Goal: Book appointment/travel/reservation

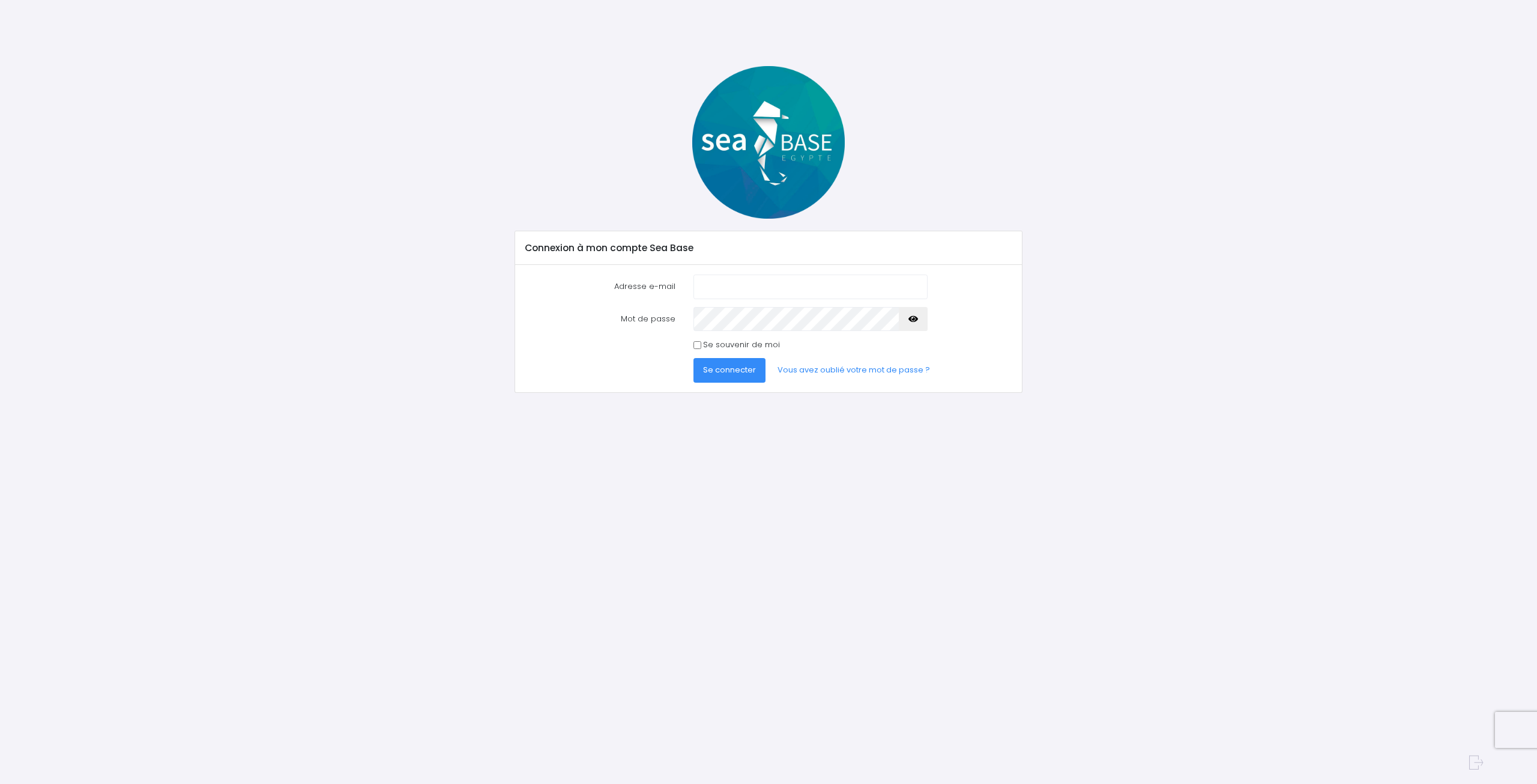
click at [738, 286] on input "Adresse e-mail" at bounding box center [811, 286] width 234 height 24
type input "[EMAIL_ADDRESS][DOMAIN_NAME]"
click at [694, 358] on button "Se connecter" at bounding box center [730, 370] width 72 height 24
click at [915, 324] on button "button" at bounding box center [913, 329] width 29 height 24
click at [712, 378] on span "Se connecter" at bounding box center [729, 381] width 53 height 12
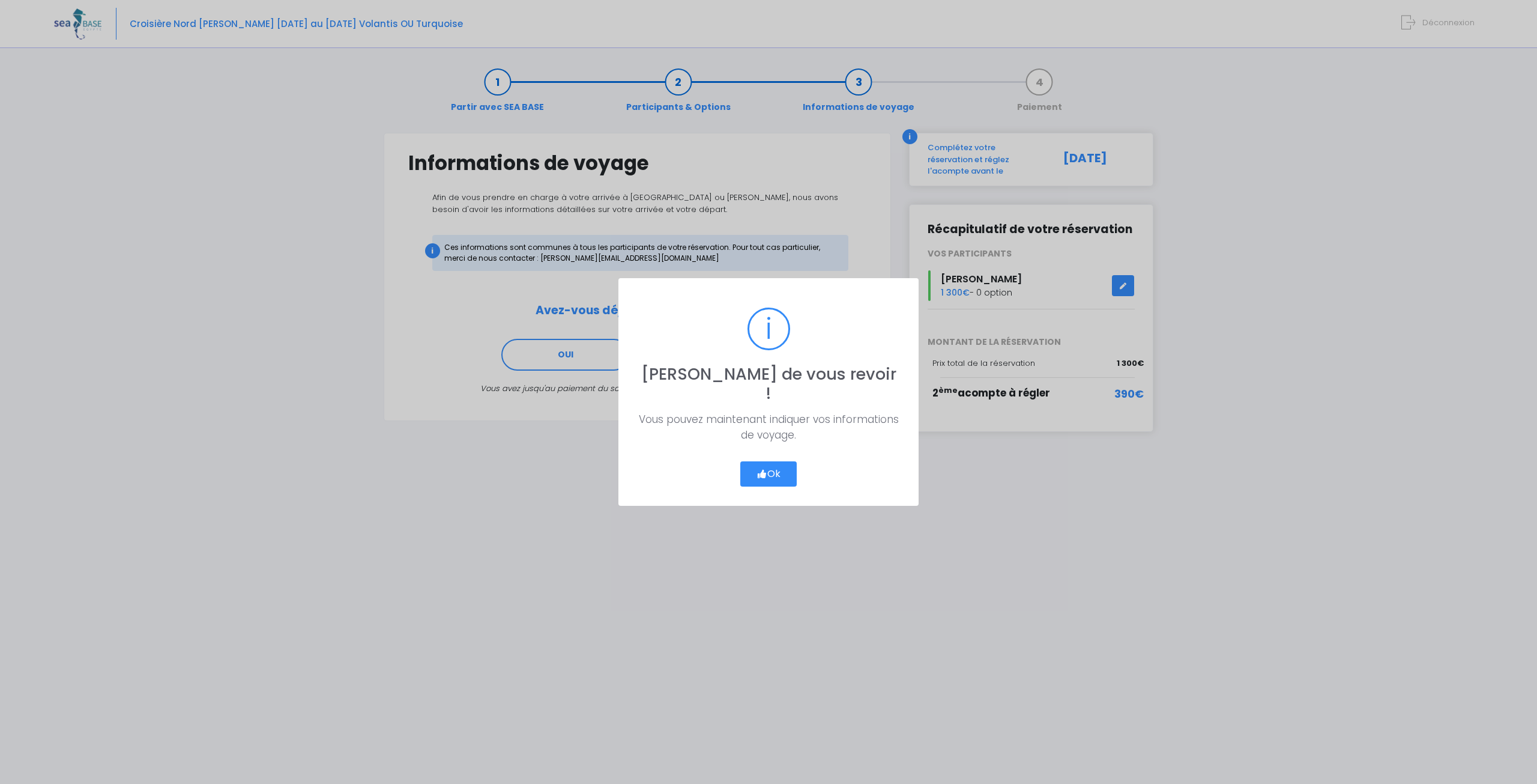
click at [780, 477] on div "? ! i Ravi de vous revoir ! × Vous pouvez maintenant indiquer vos informations …" at bounding box center [768, 392] width 301 height 227
click at [787, 472] on button "Ok" at bounding box center [768, 474] width 56 height 25
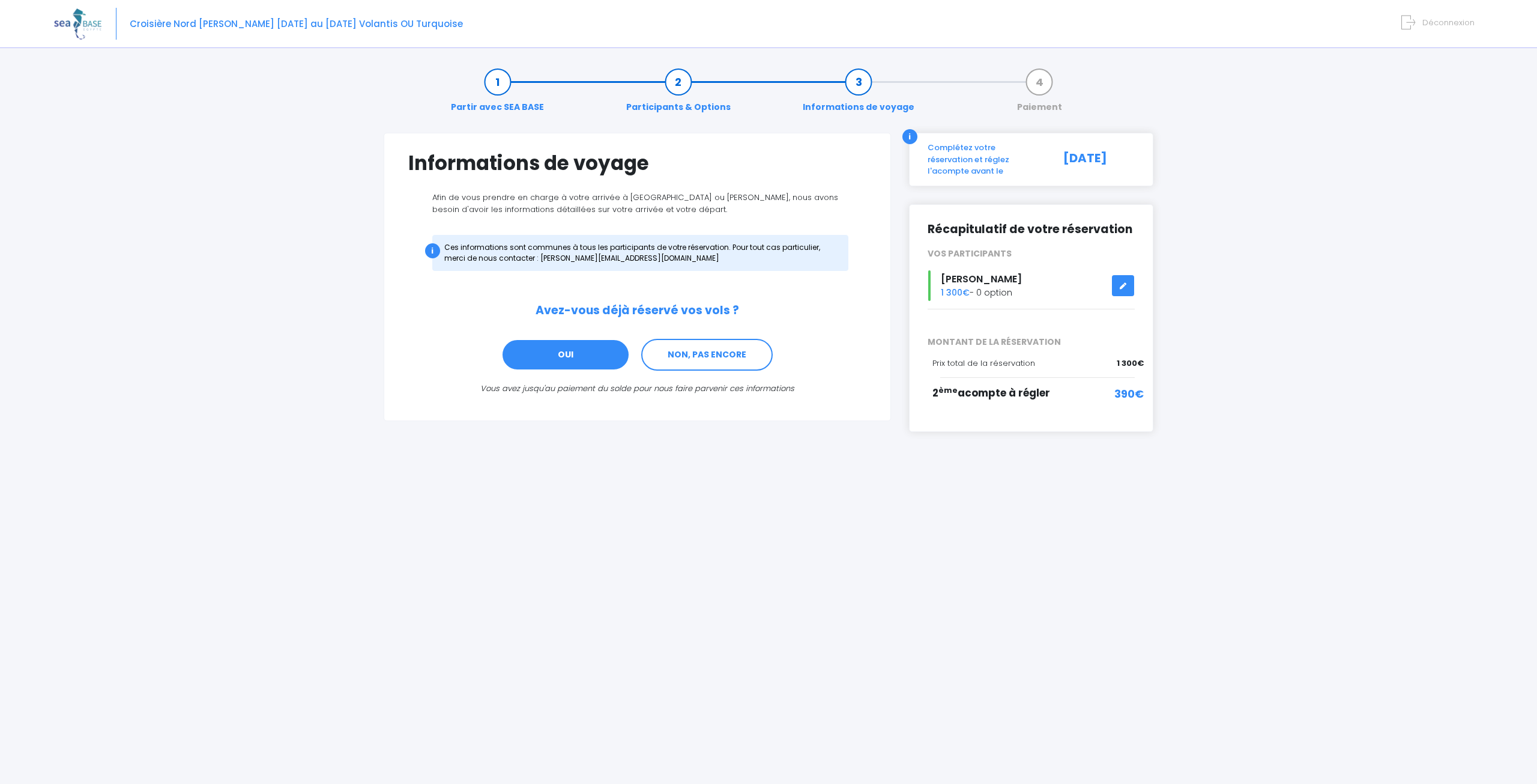
click at [594, 360] on link "OUI" at bounding box center [565, 355] width 129 height 33
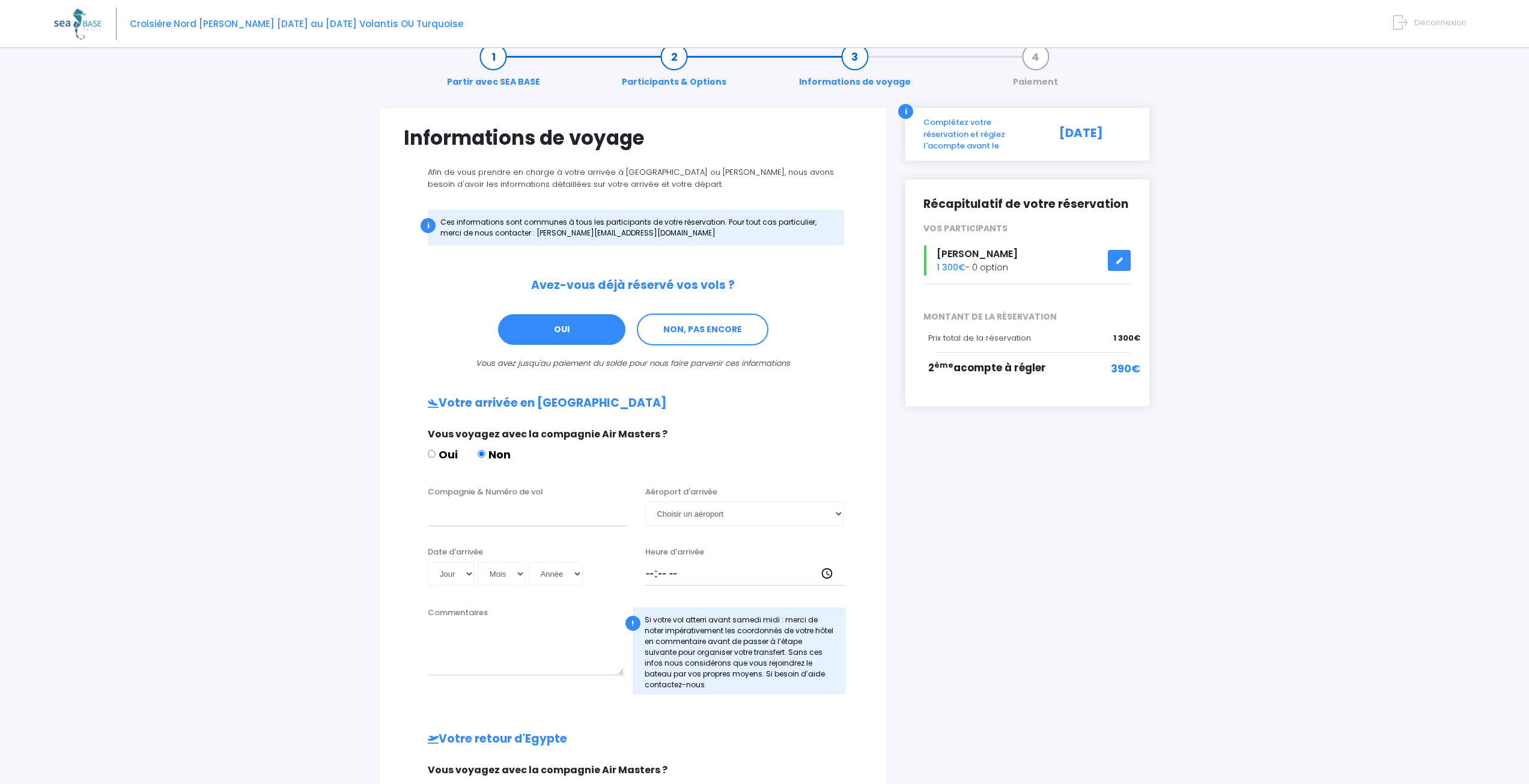
scroll to position [1, 0]
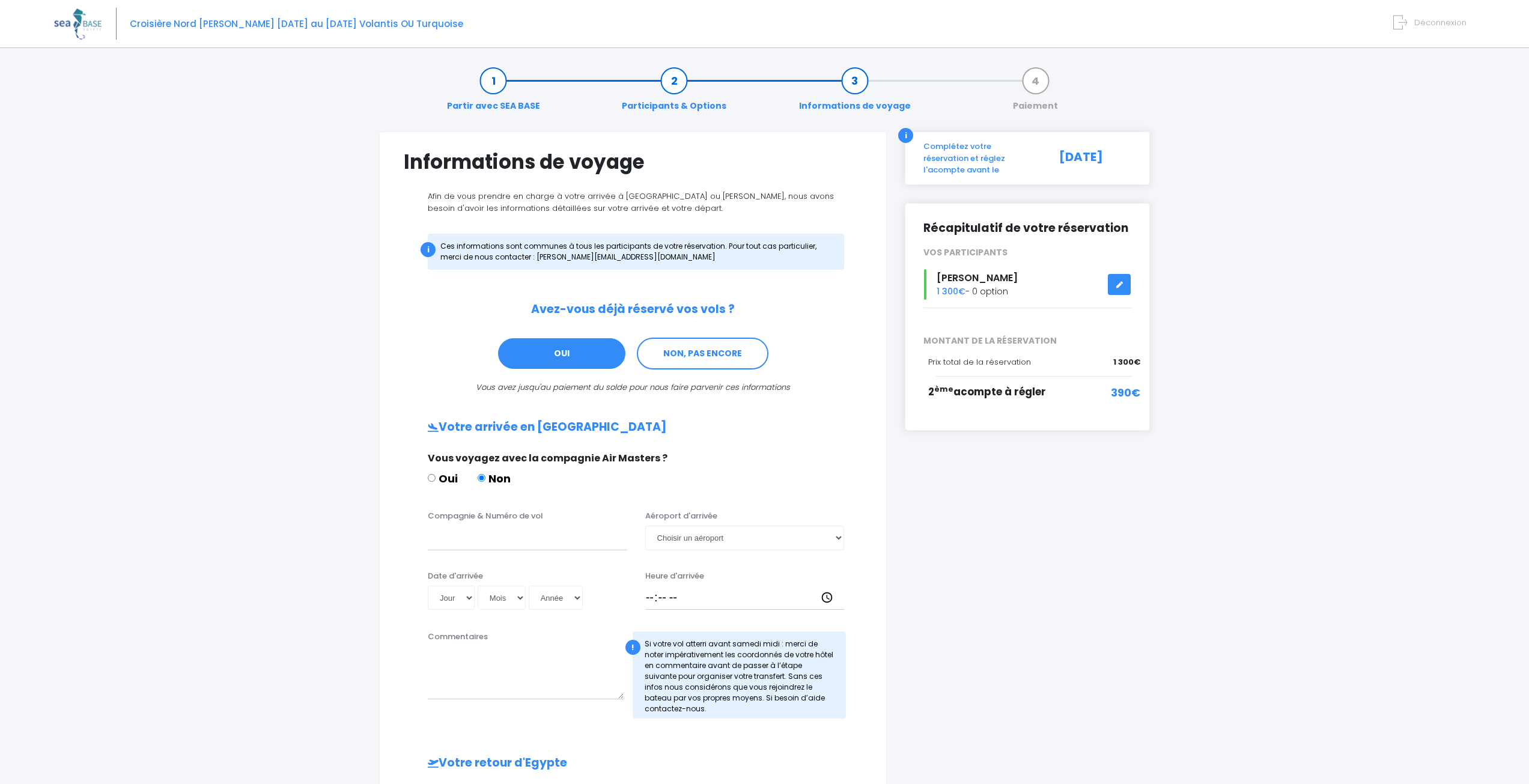
click at [1115, 274] on link at bounding box center [1119, 284] width 23 height 21
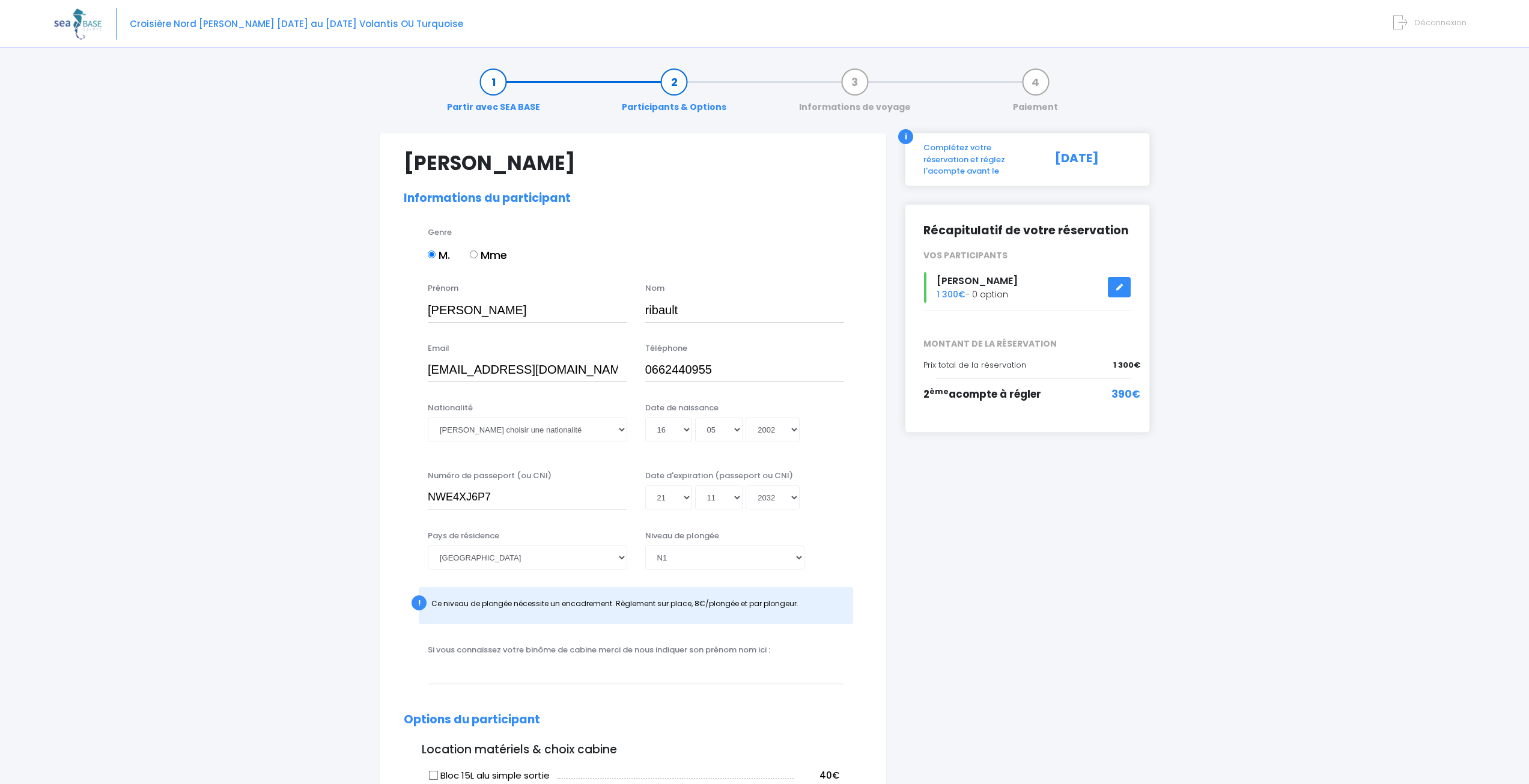
select select "N1"
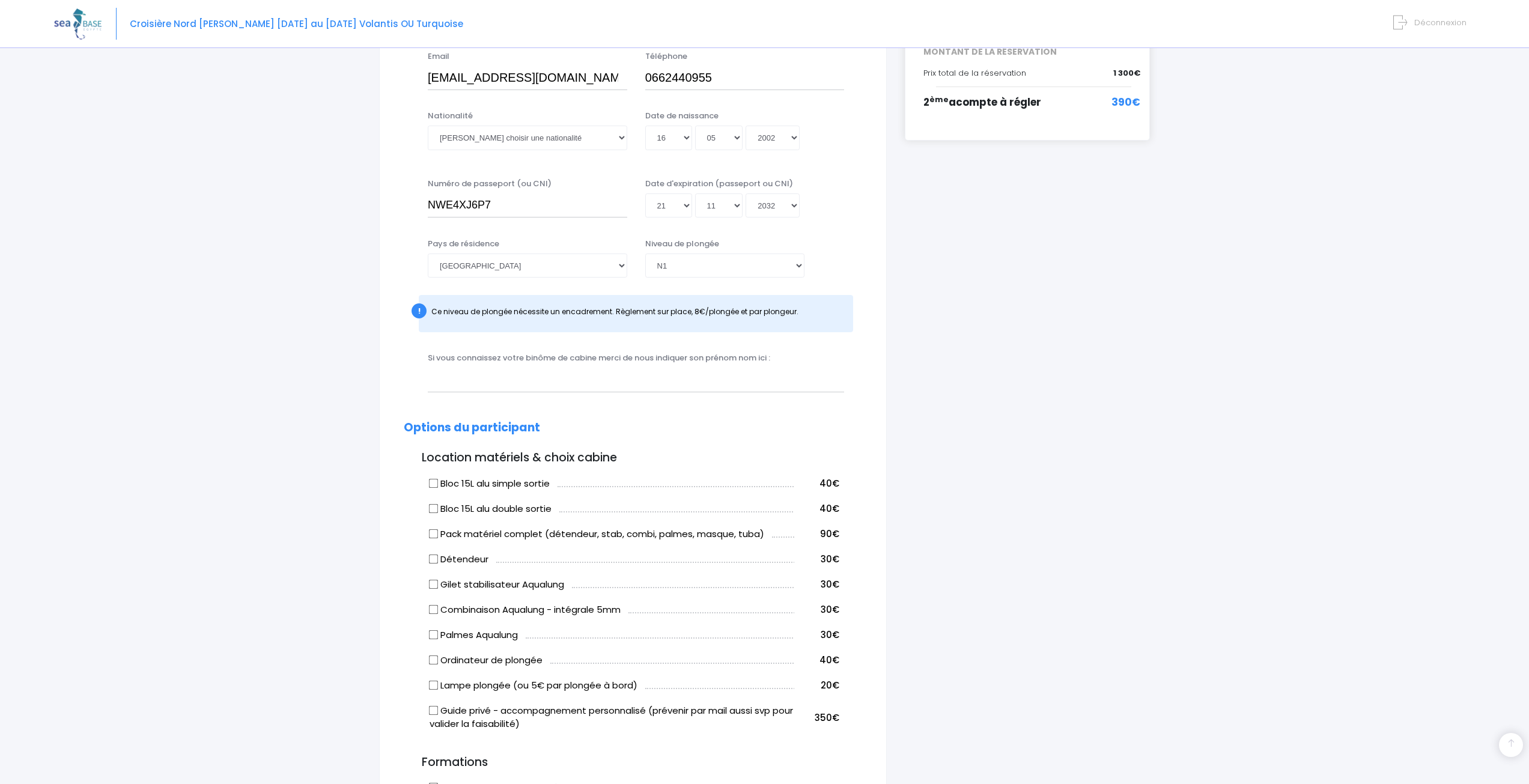
scroll to position [301, 0]
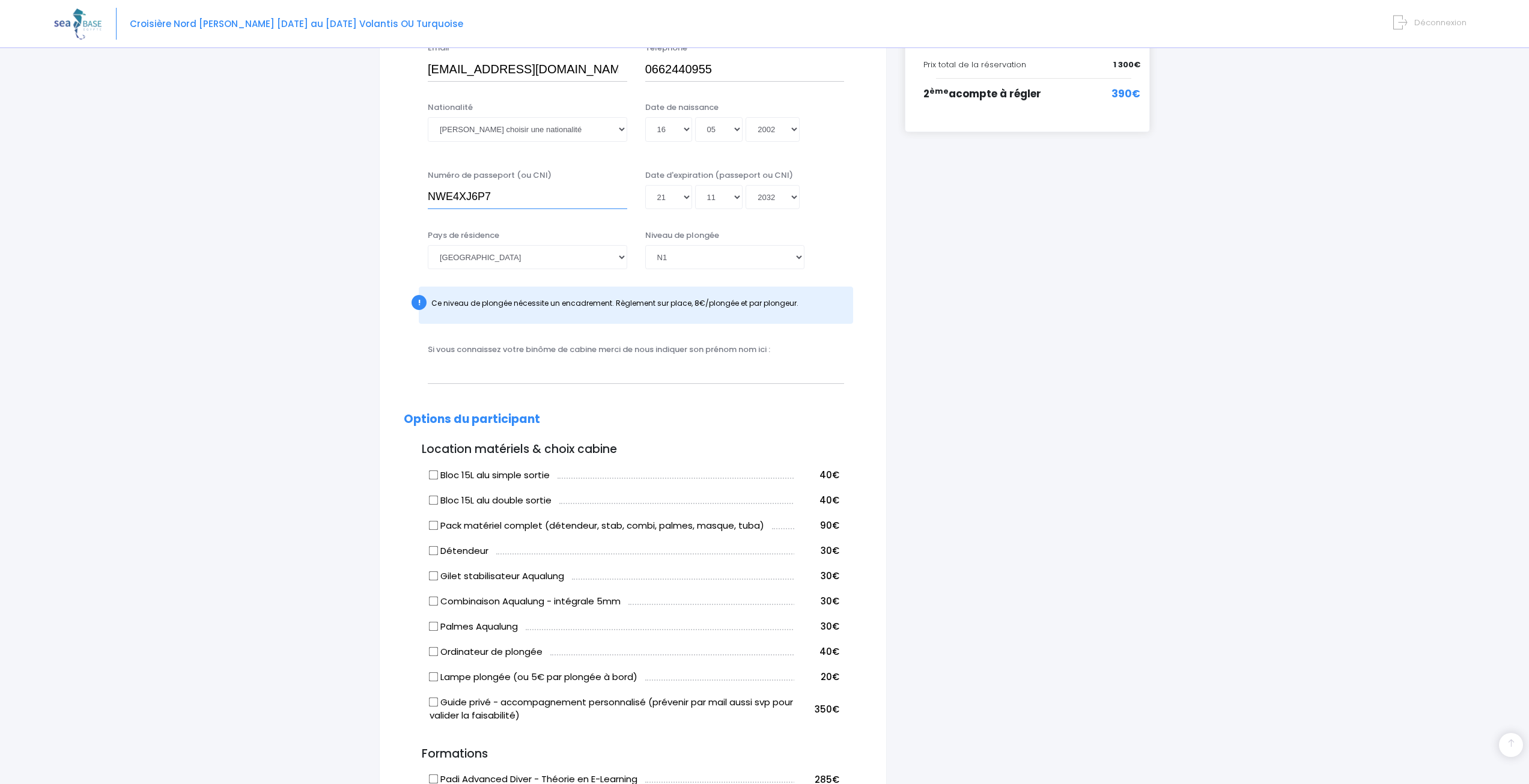
click at [549, 200] on input "NWE4XJ6P7" at bounding box center [527, 197] width 200 height 24
click at [986, 334] on div "i Complétez votre réservation et réglez l'acompte avant le 05/10/2025 Récapitul…" at bounding box center [1027, 611] width 263 height 1558
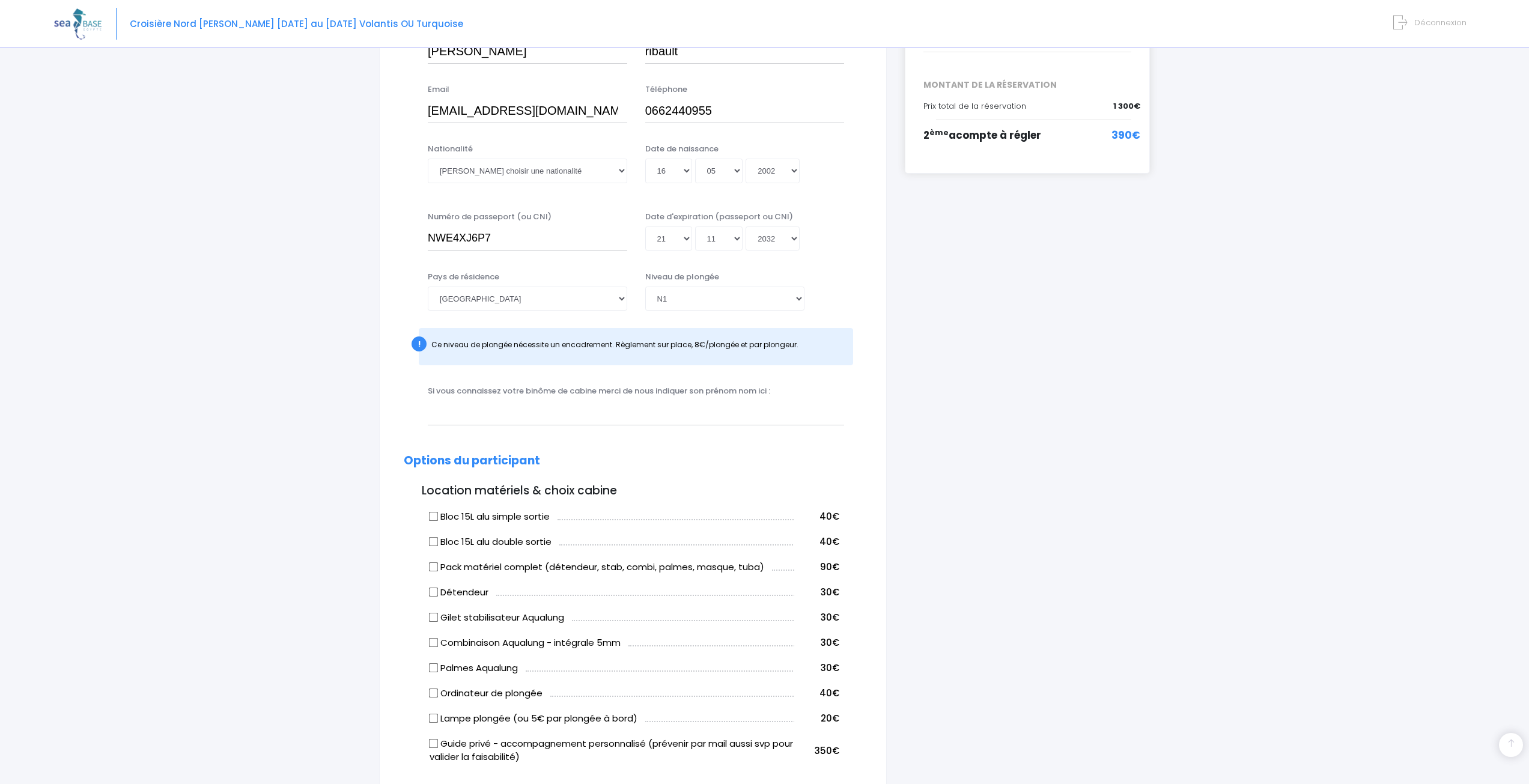
scroll to position [240, 0]
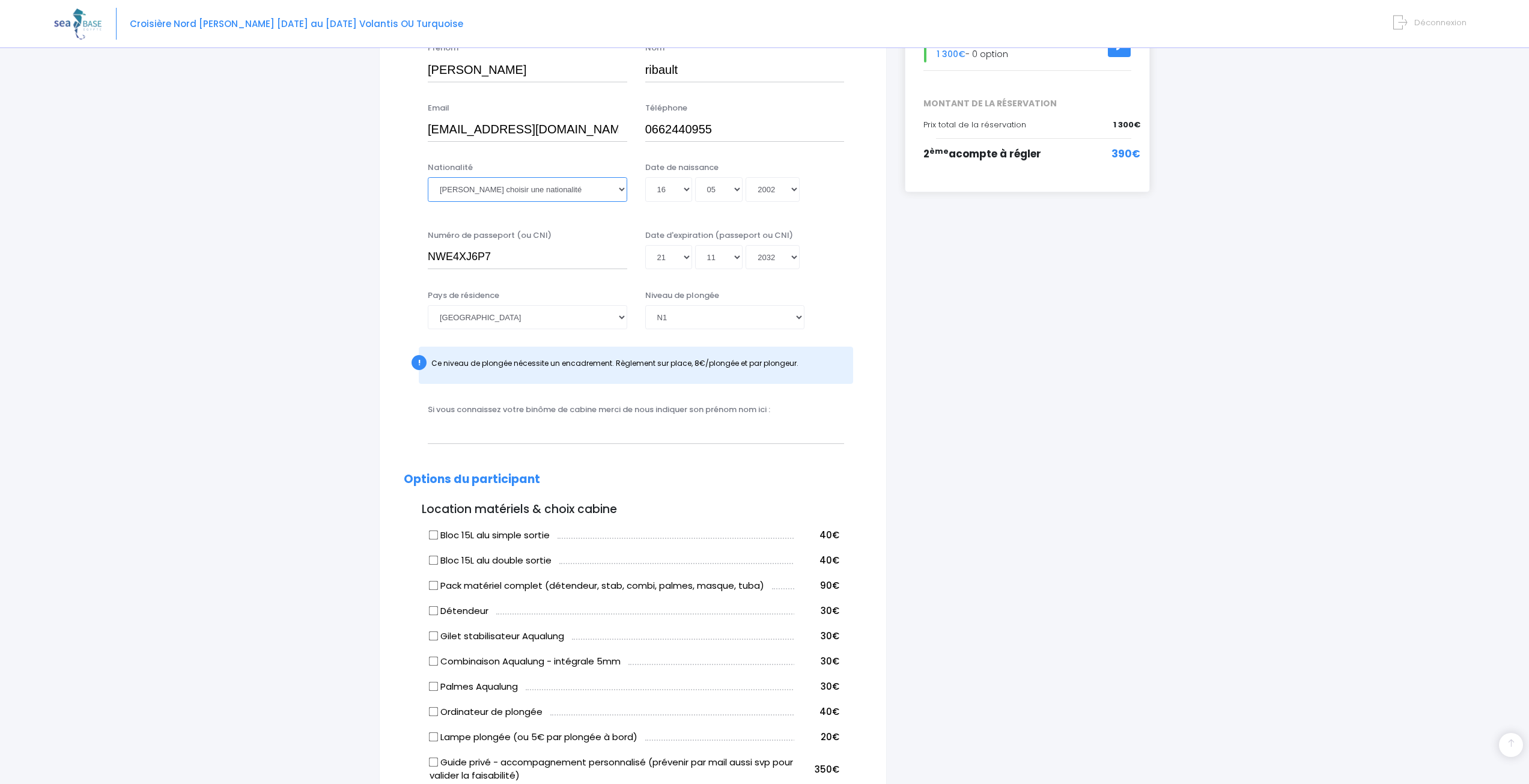
click at [558, 188] on select "Veuillez choisir une nationalité Afghane Albanaise Algerienne Allemande America…" at bounding box center [527, 189] width 200 height 24
select select "Française"
click at [428, 177] on select "Veuillez choisir une nationalité Afghane Albanaise Algerienne Allemande America…" at bounding box center [527, 189] width 200 height 24
click at [1109, 394] on div "i Complétez votre réservation et réglez l'acompte avant le 05/10/2025 Récapitul…" at bounding box center [1027, 671] width 263 height 1558
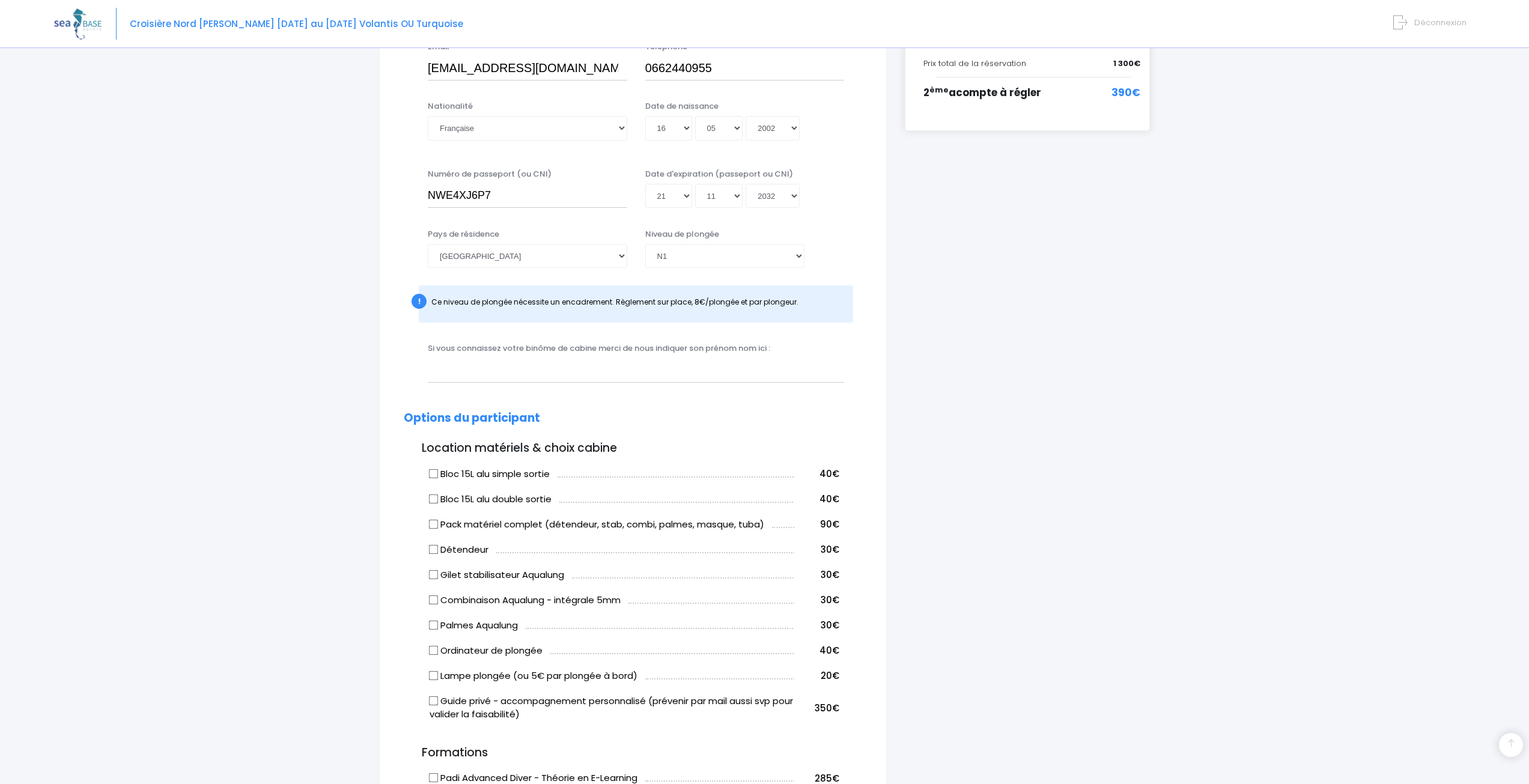
scroll to position [301, 0]
click at [535, 191] on input "NWE4XJ6P7" at bounding box center [527, 197] width 200 height 24
click at [963, 301] on div "i Complétez votre réservation et réglez l'acompte avant le 05/10/2025 Récapitul…" at bounding box center [1027, 611] width 263 height 1558
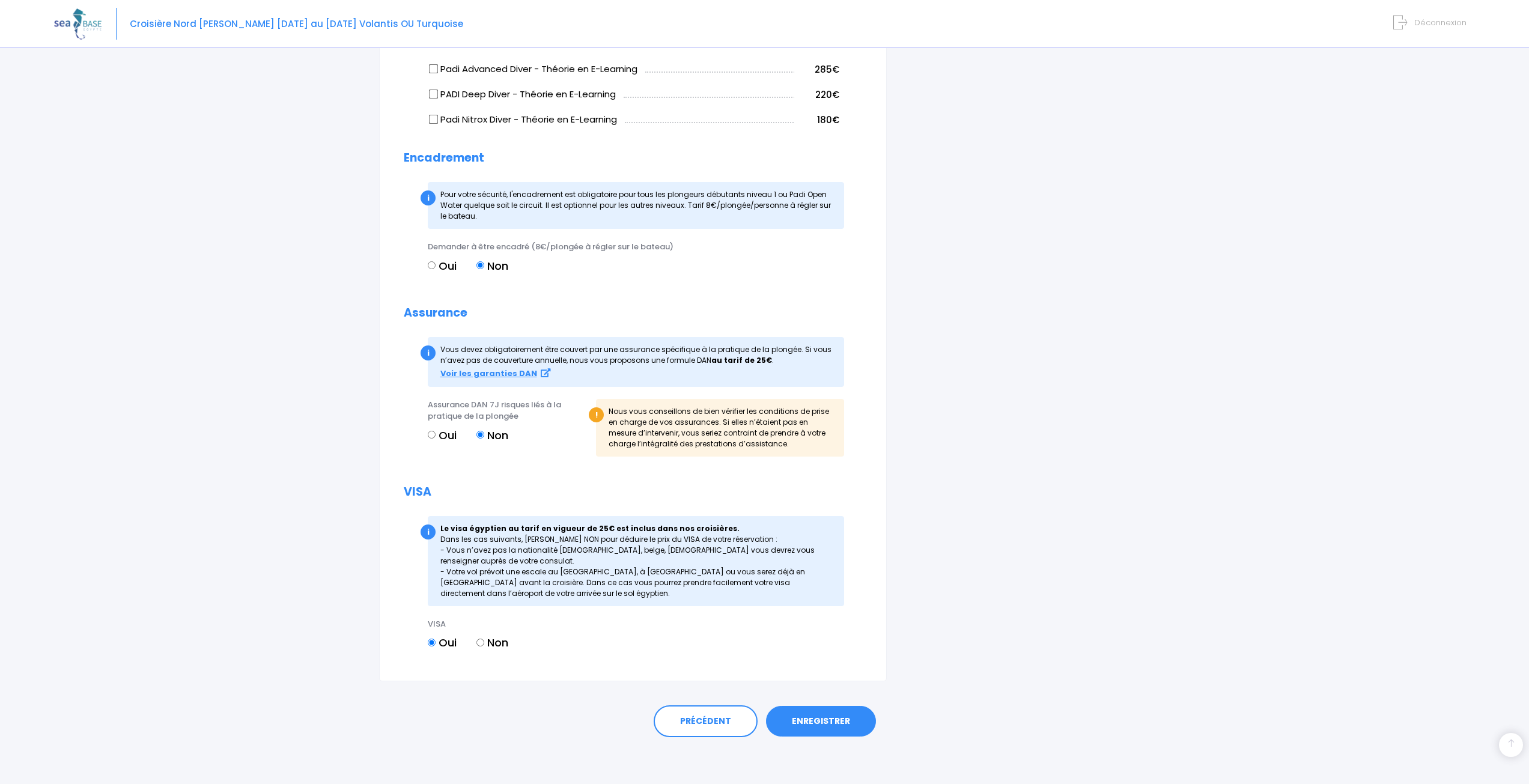
scroll to position [1011, 0]
click at [806, 723] on link "ENREGISTRER" at bounding box center [821, 719] width 110 height 31
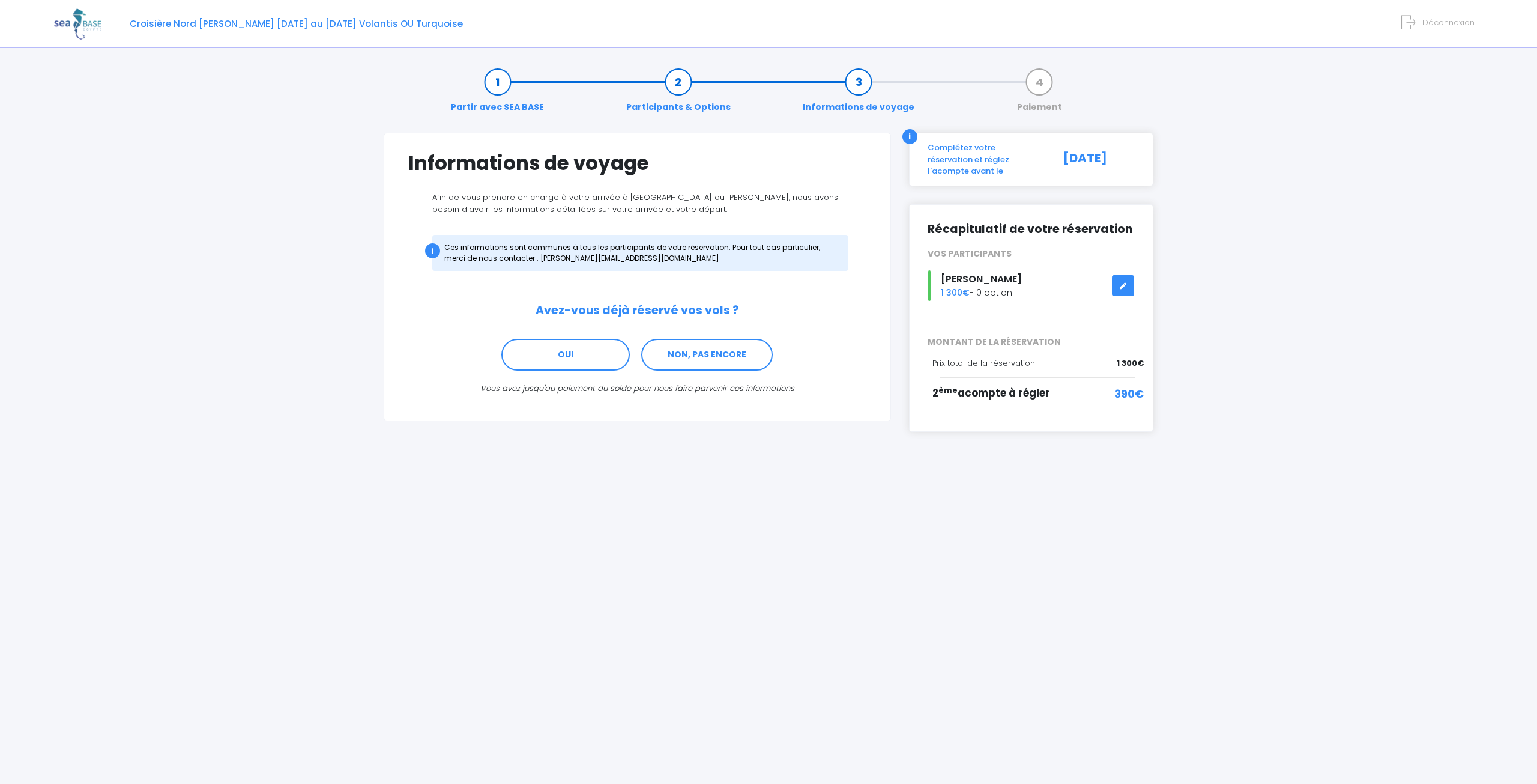
click at [1206, 380] on div "Partir avec SEA BASE Participants & Options Informations de voyage Paiement Inf…" at bounding box center [768, 419] width 1429 height 728
click at [933, 159] on div "Complétez votre réservation et réglez l'acompte avant le" at bounding box center [985, 159] width 131 height 35
click at [1010, 157] on div "Complétez votre réservation et réglez l'acompte avant le" at bounding box center [985, 159] width 131 height 35
click at [1129, 283] on link at bounding box center [1123, 285] width 23 height 21
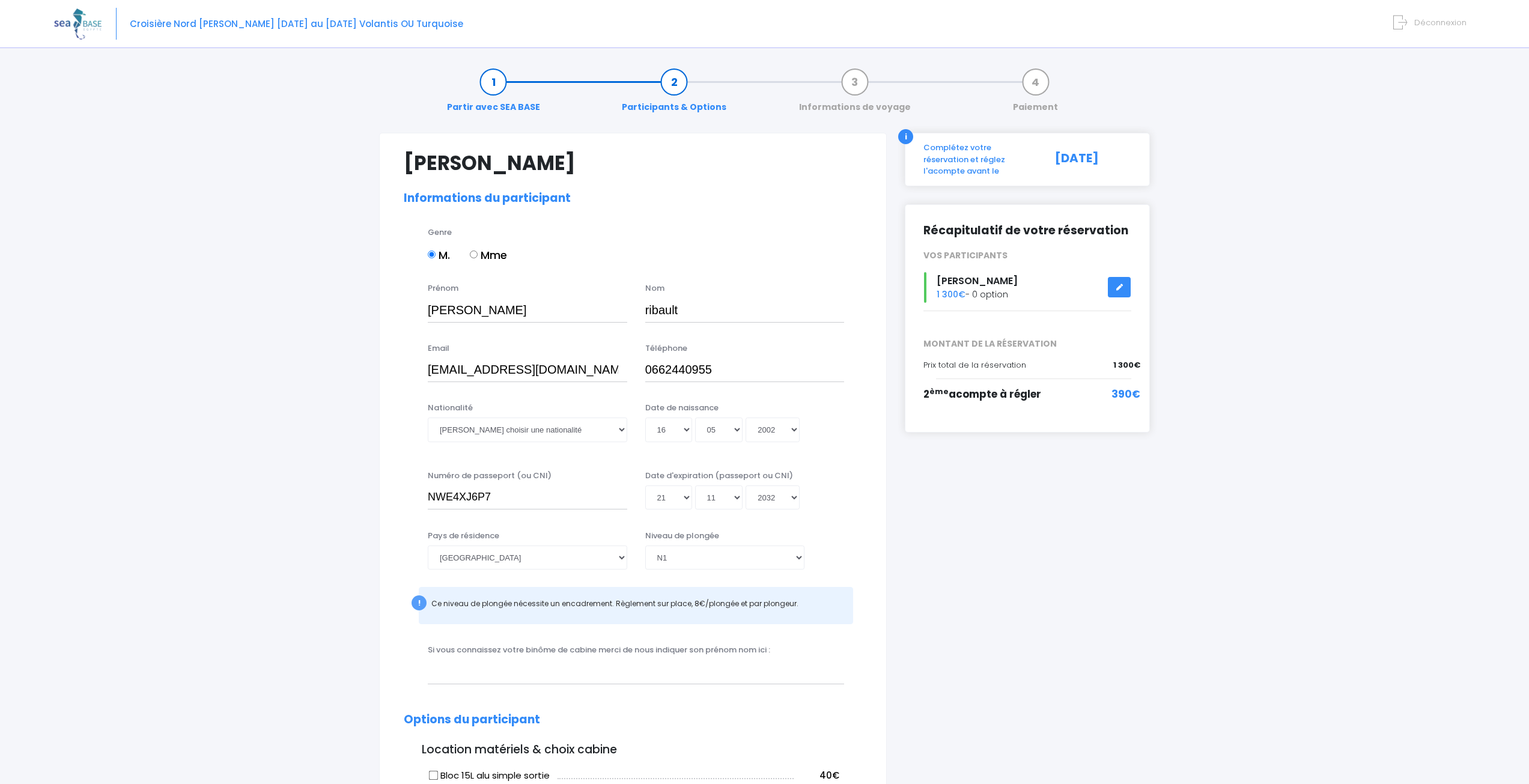
select select "N1"
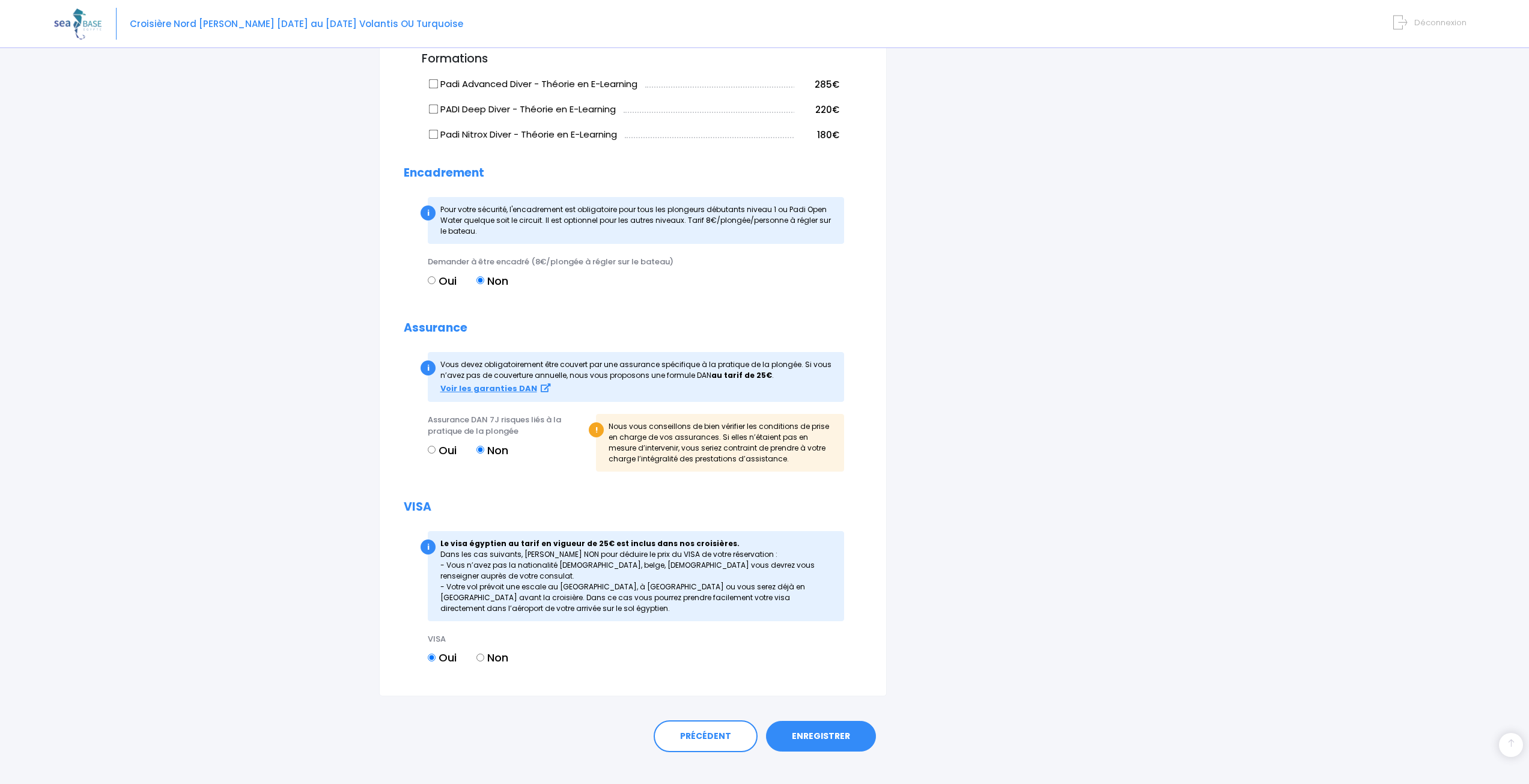
scroll to position [1011, 0]
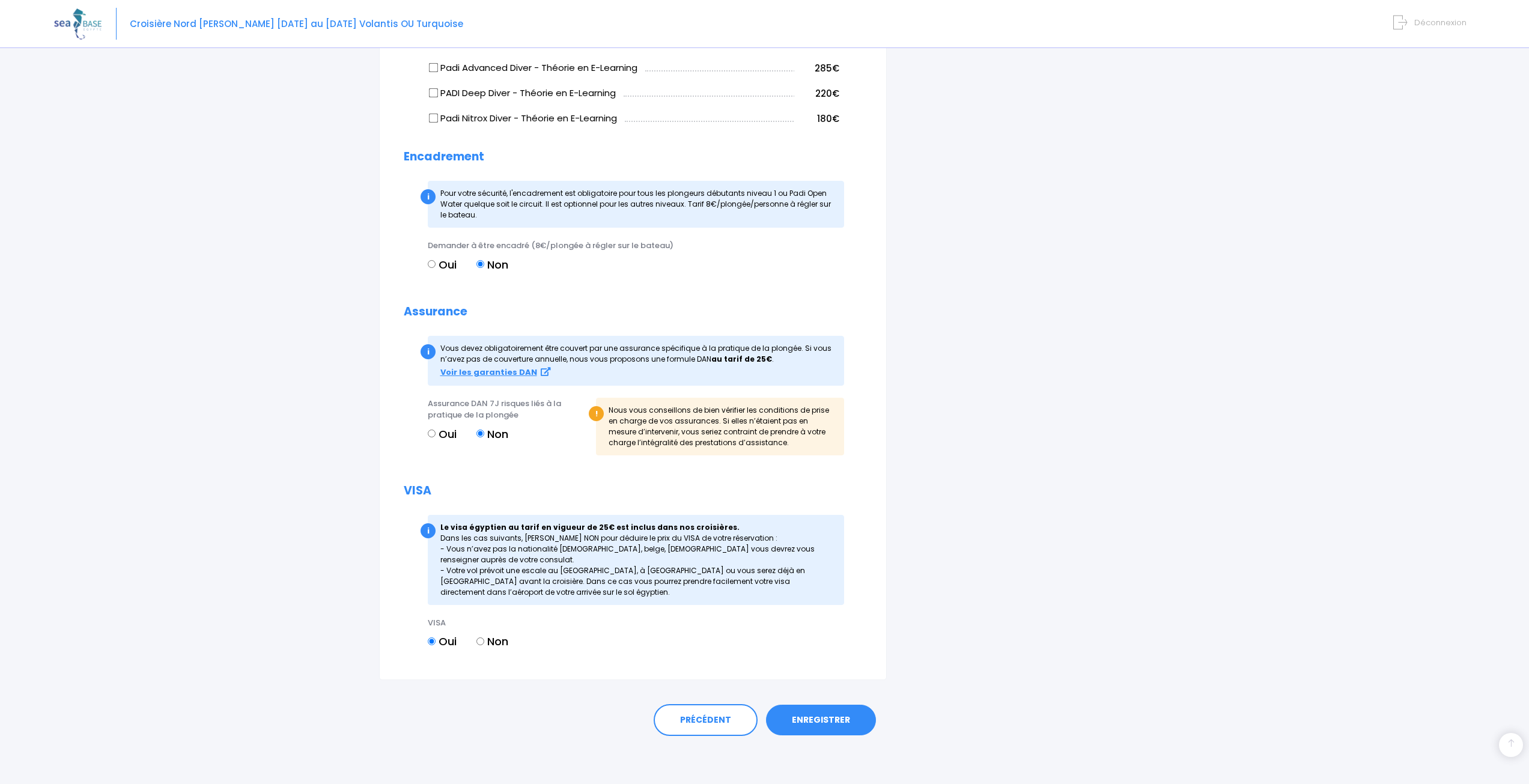
click at [818, 742] on div "PRÉCÉDENT ENREGISTRER" at bounding box center [764, 717] width 771 height 74
click at [817, 726] on link "ENREGISTRER" at bounding box center [821, 719] width 110 height 31
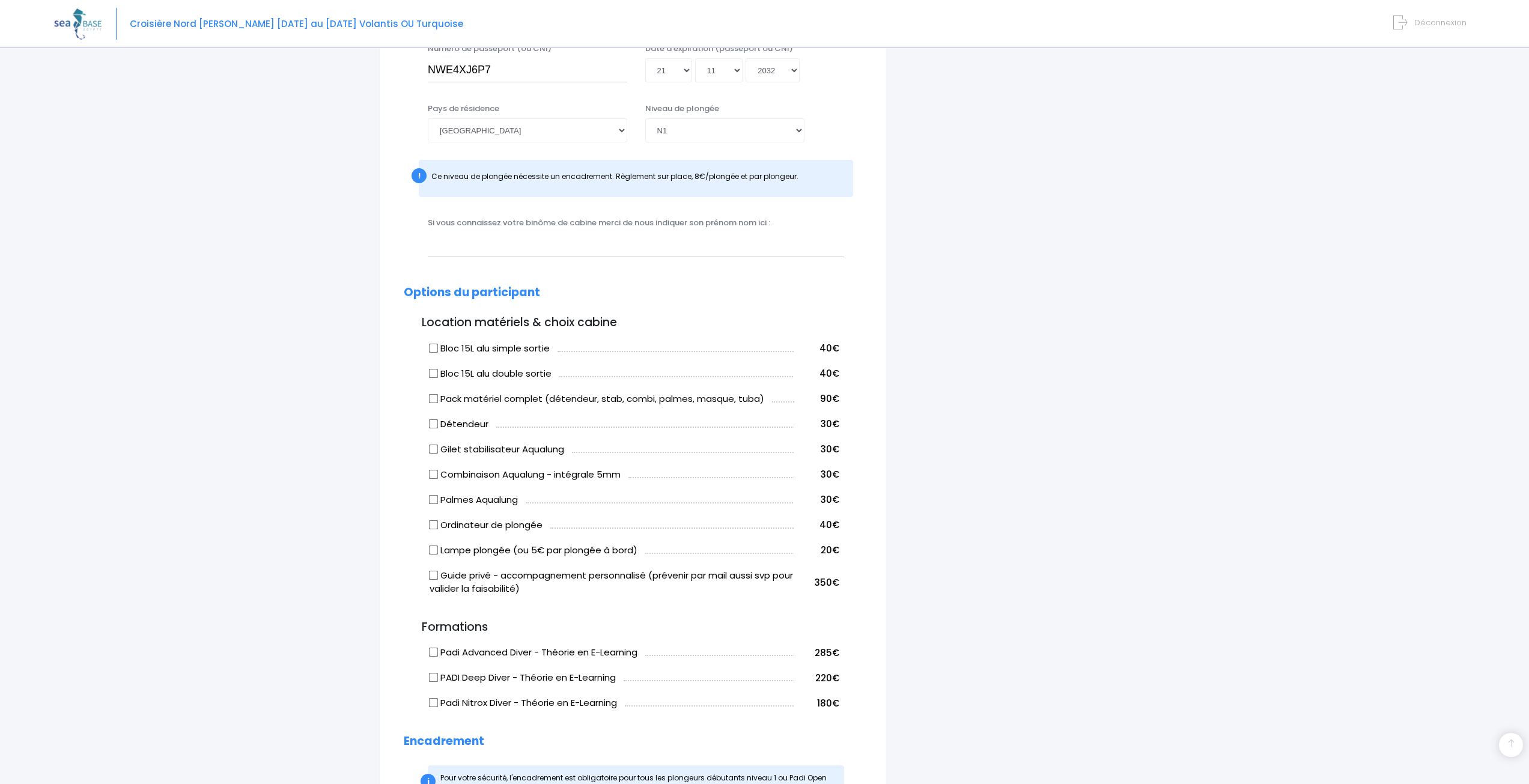
scroll to position [297, 0]
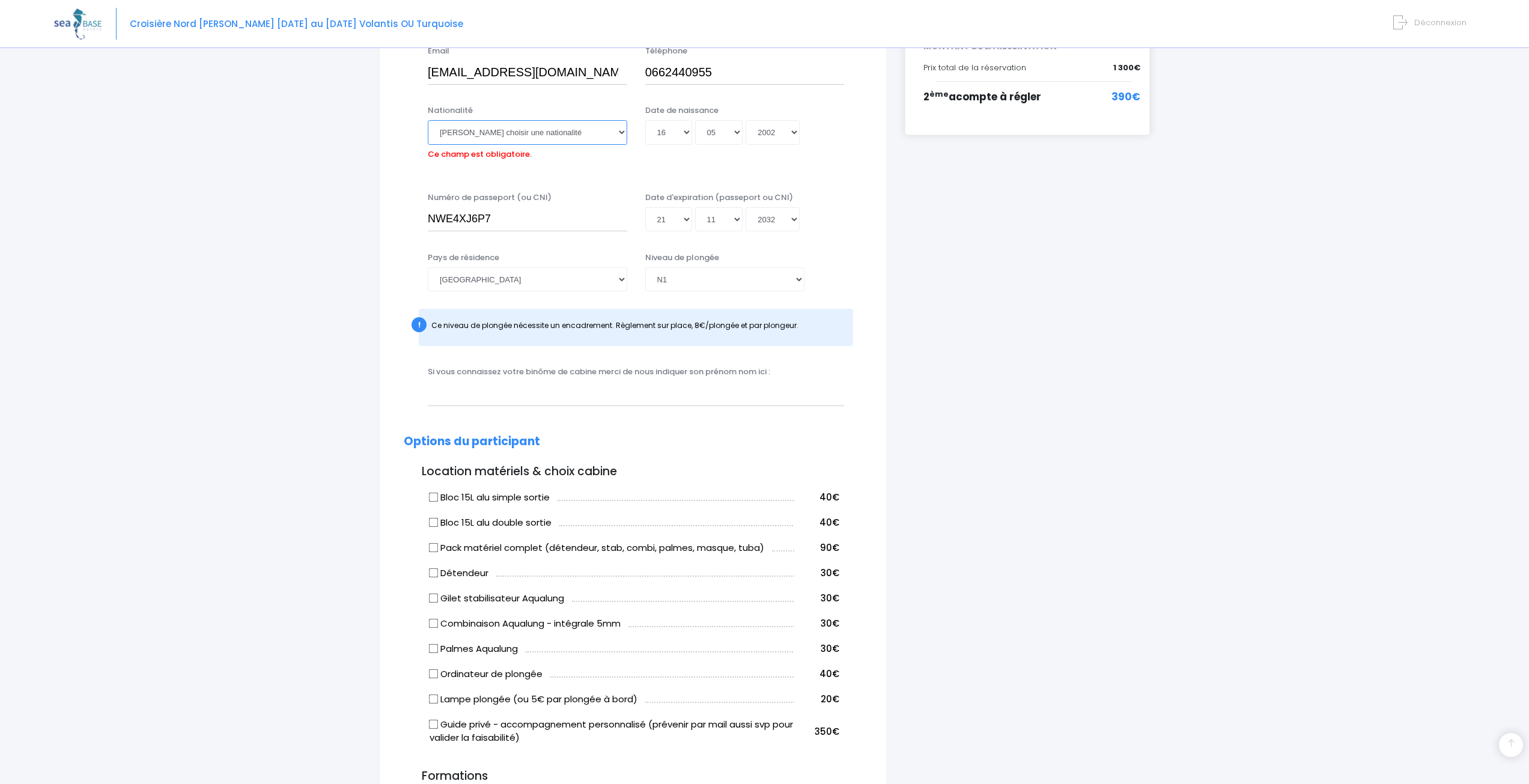
click at [514, 139] on select "Veuillez choisir une nationalité Afghane Albanaise Algerienne Allemande America…" at bounding box center [527, 132] width 200 height 24
select select "Française"
click at [428, 120] on select "Veuillez choisir une nationalité Afghane Albanaise Algerienne Allemande America…" at bounding box center [527, 132] width 200 height 24
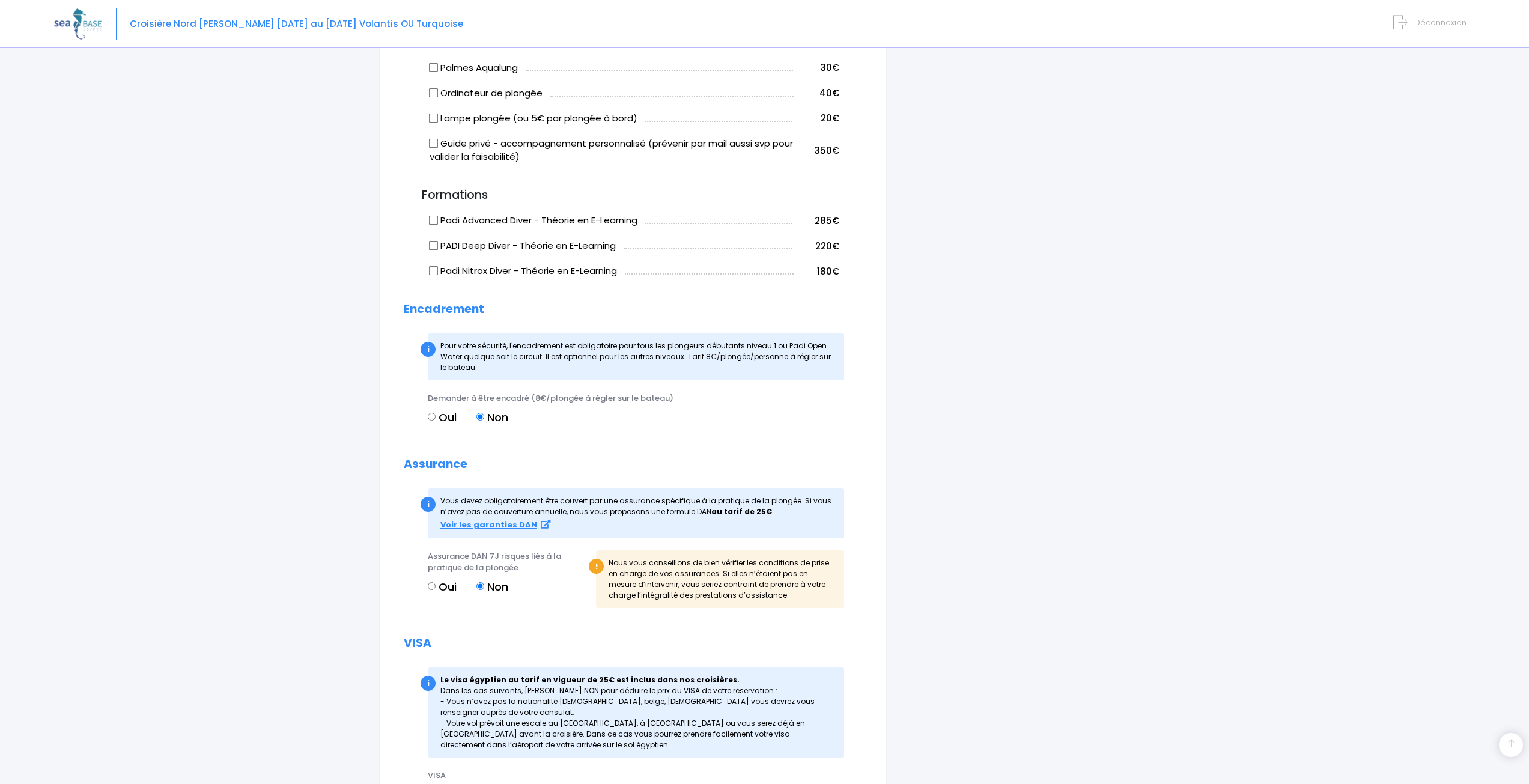
scroll to position [1011, 0]
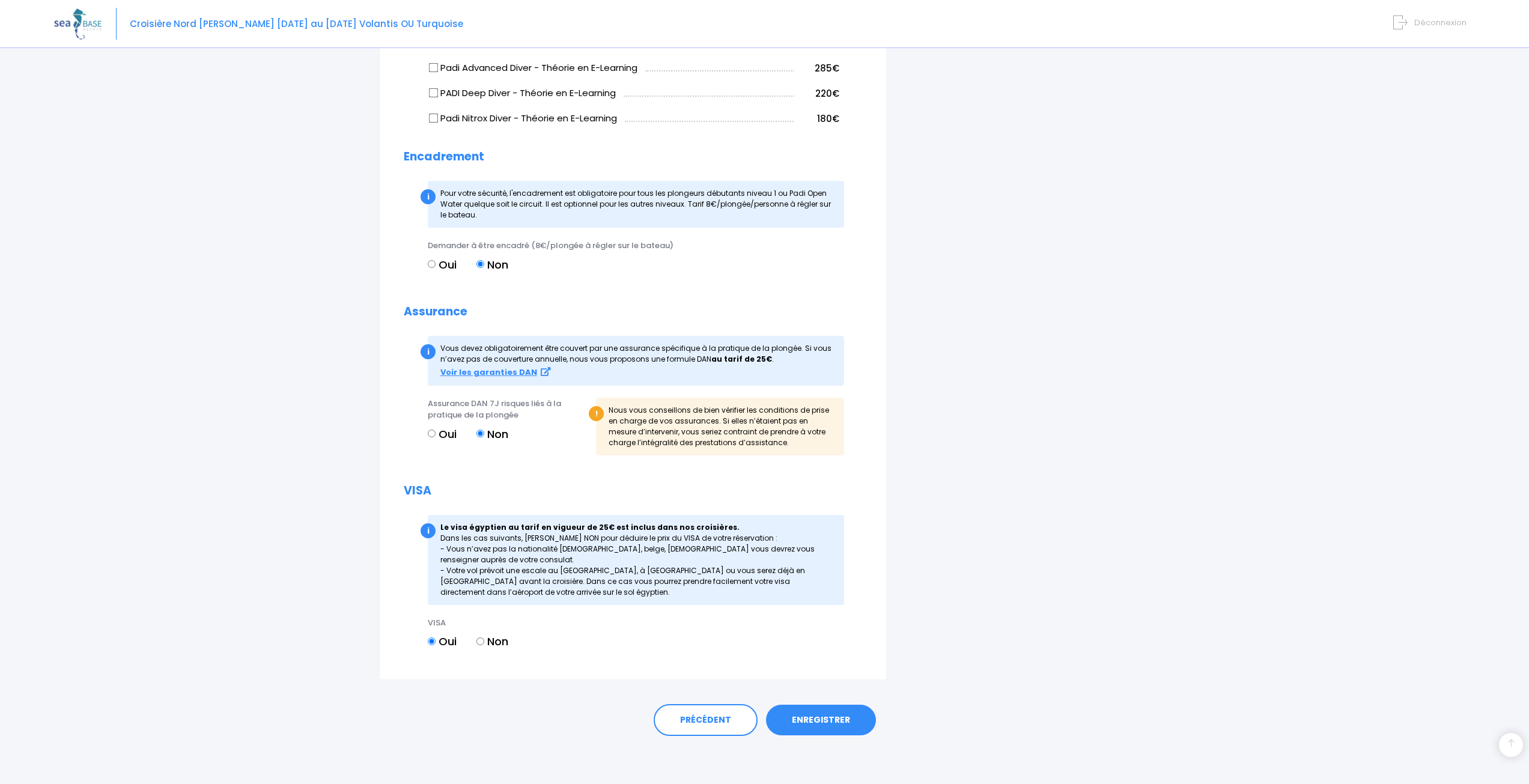
click at [815, 713] on link "ENREGISTRER" at bounding box center [821, 719] width 110 height 31
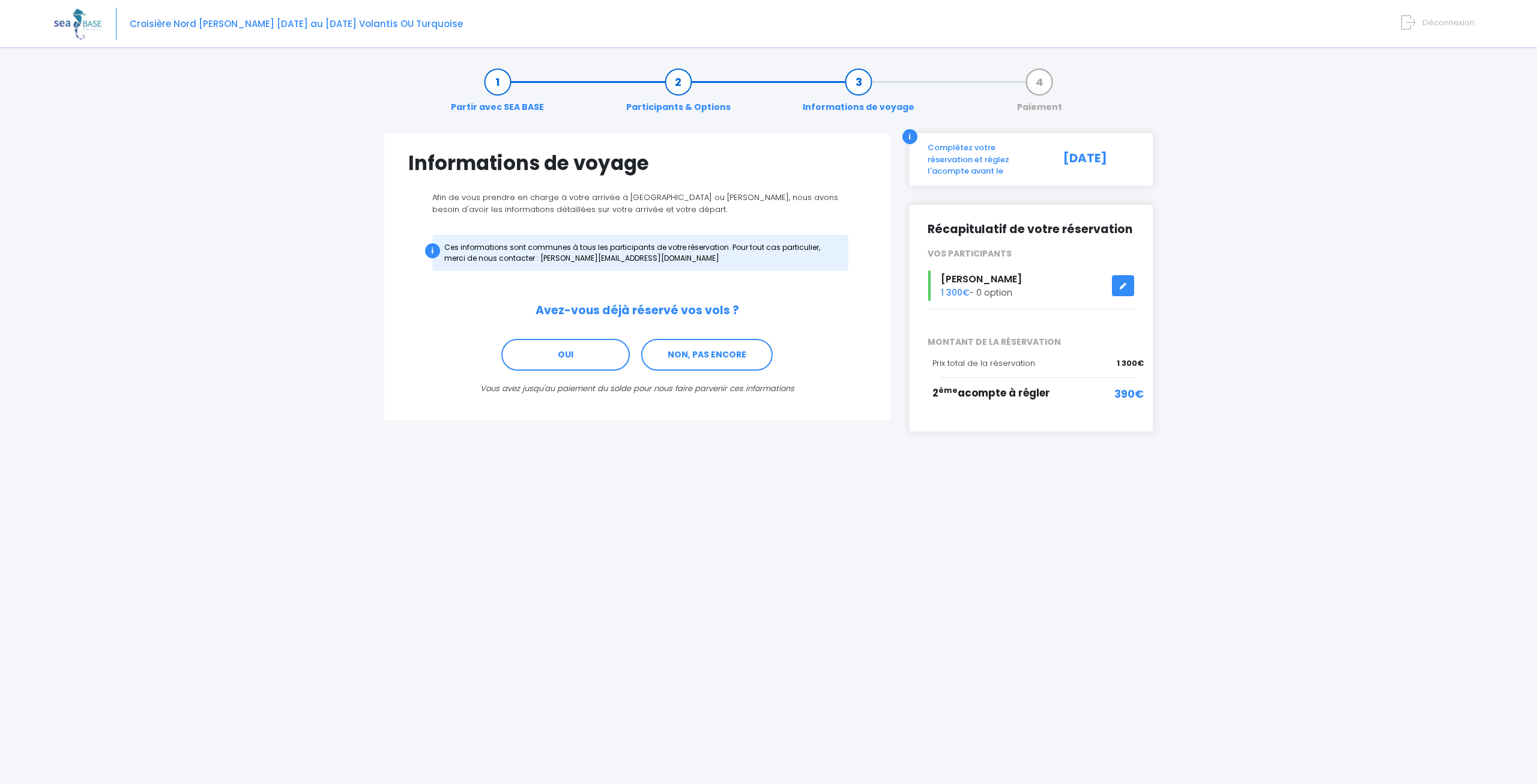
click at [1016, 386] on span "2 ème acompte à régler" at bounding box center [991, 392] width 118 height 14
click at [1141, 387] on span "390€" at bounding box center [1129, 393] width 29 height 16
drag, startPoint x: 922, startPoint y: 355, endPoint x: 1070, endPoint y: 357, distance: 148.0
click at [1070, 357] on div "Récapitulatif de votre réservation VOS PARTICIPANTS Hugo ribault 1 300€ - 0 opt…" at bounding box center [1032, 317] width 245 height 227
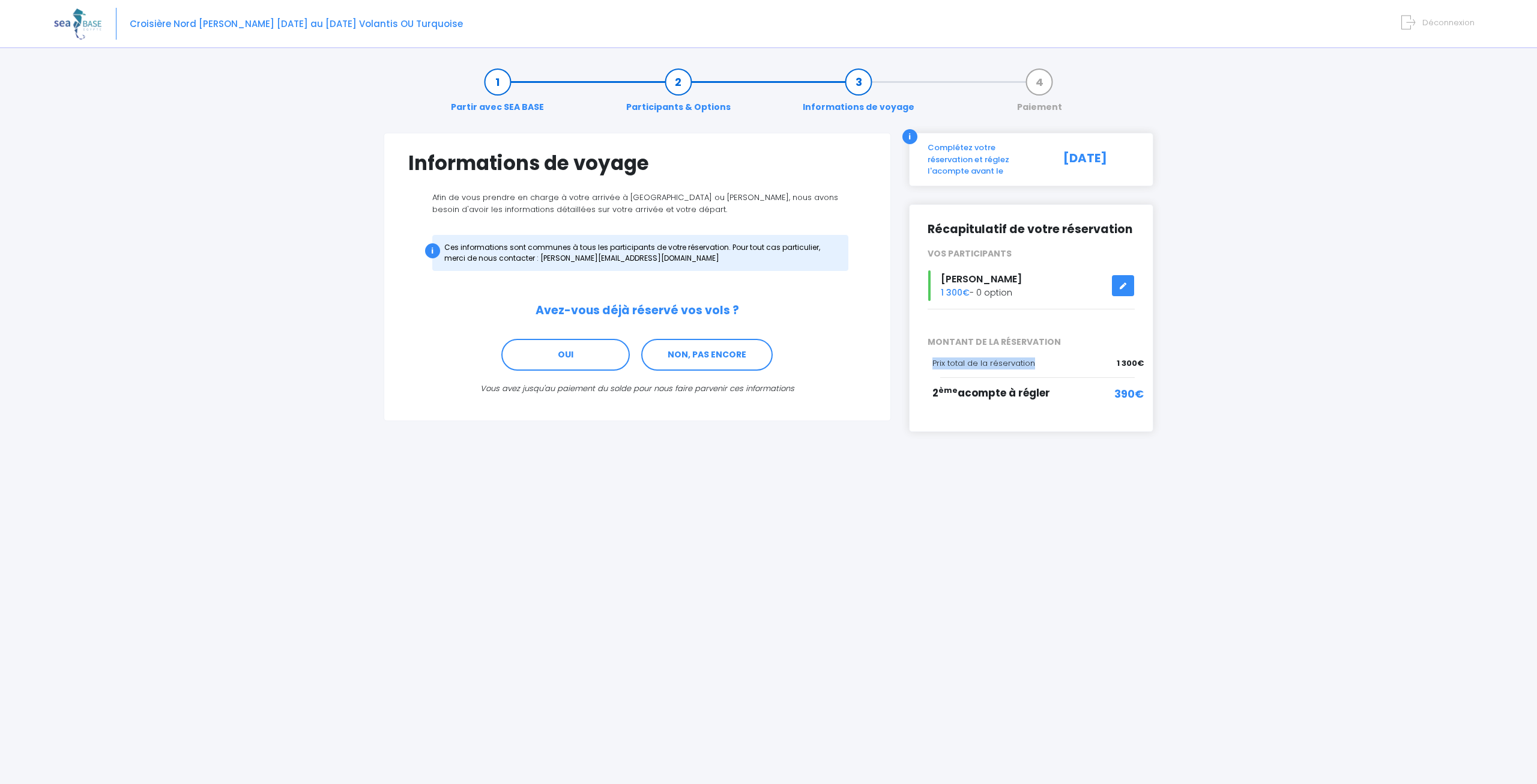
click at [1070, 357] on div "Prix total de la réservation" at bounding box center [1003, 363] width 141 height 12
click at [547, 370] on link "OUI" at bounding box center [565, 355] width 129 height 33
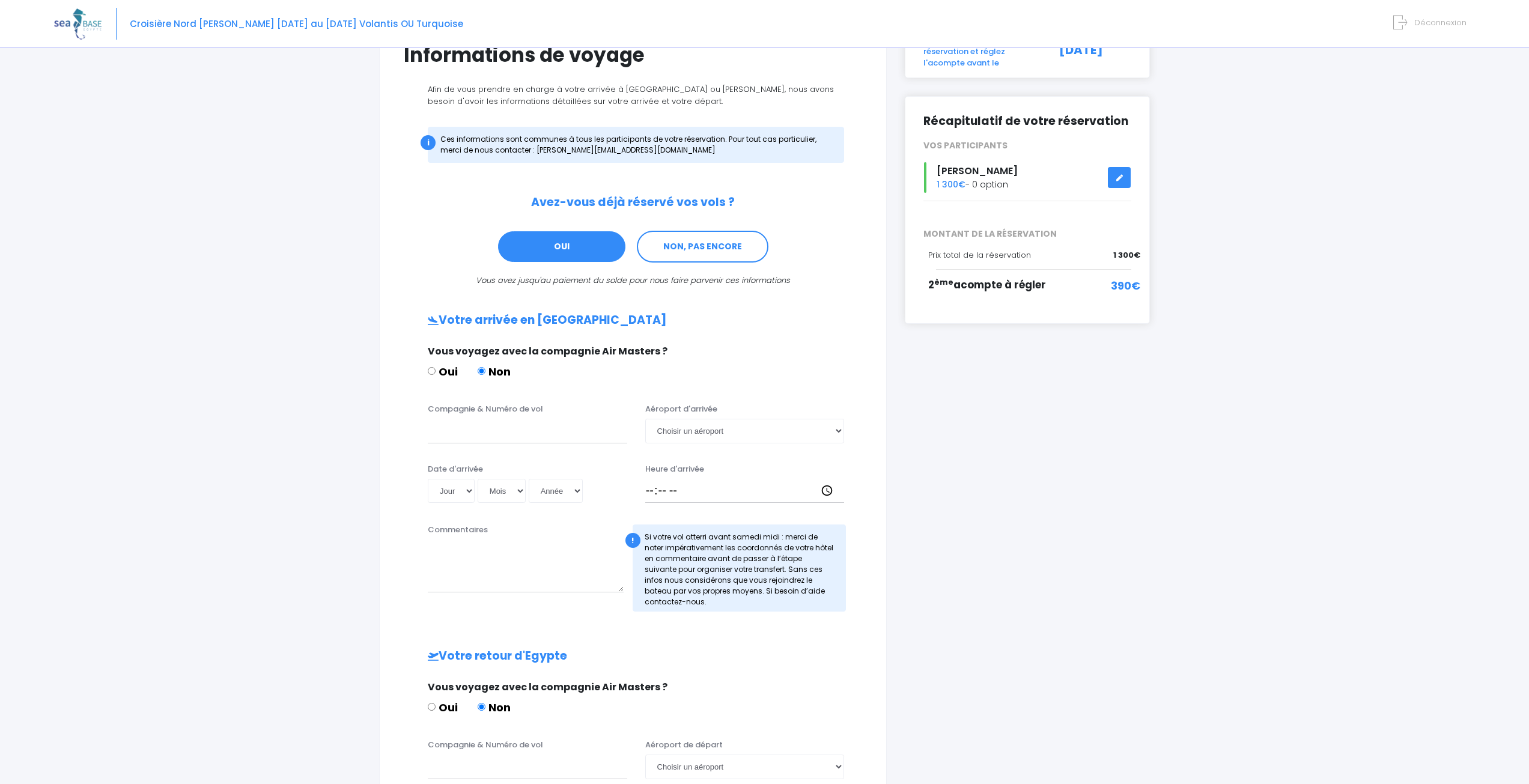
scroll to position [94, 0]
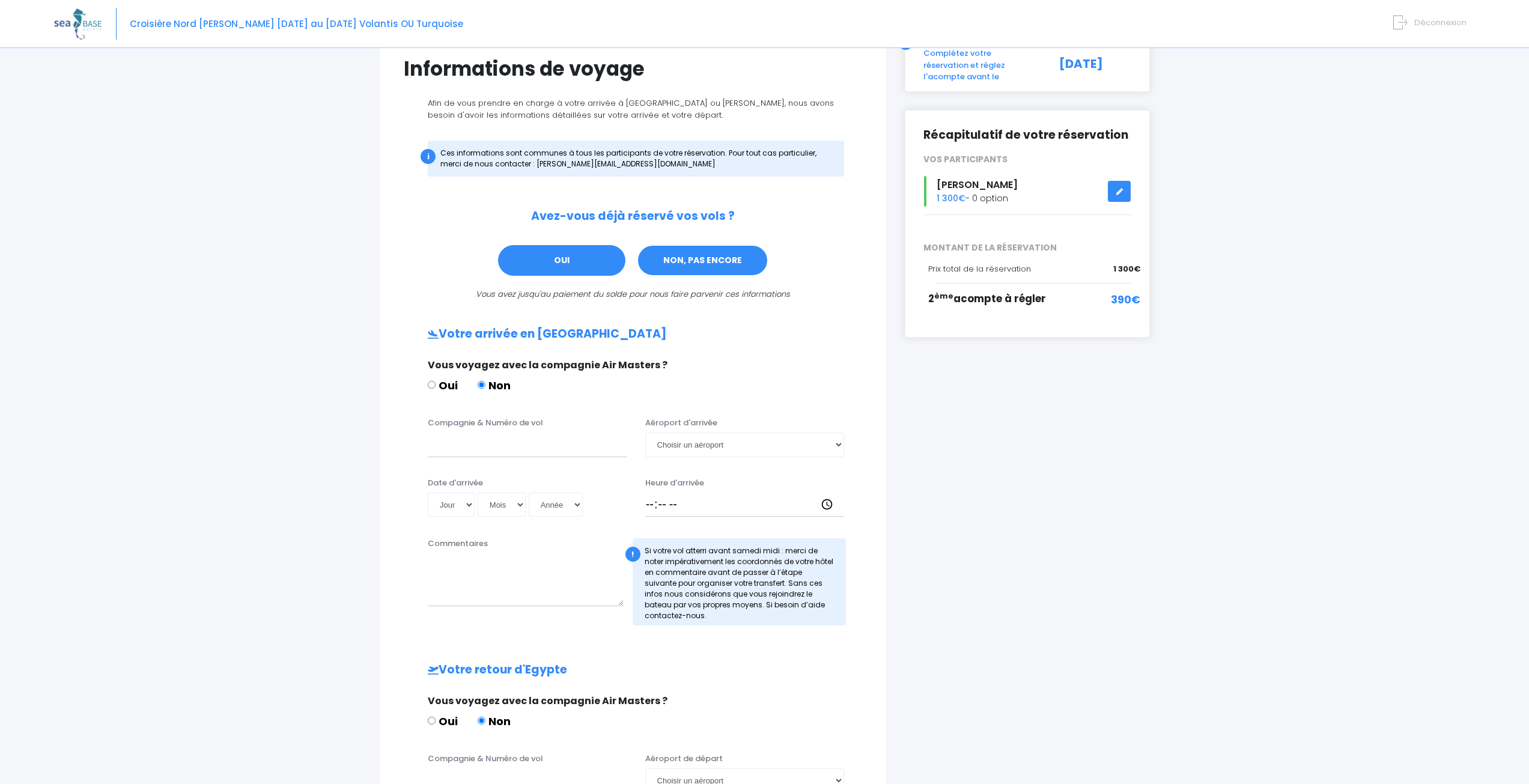
click at [665, 256] on link "NON, PAS ENCORE" at bounding box center [703, 260] width 131 height 33
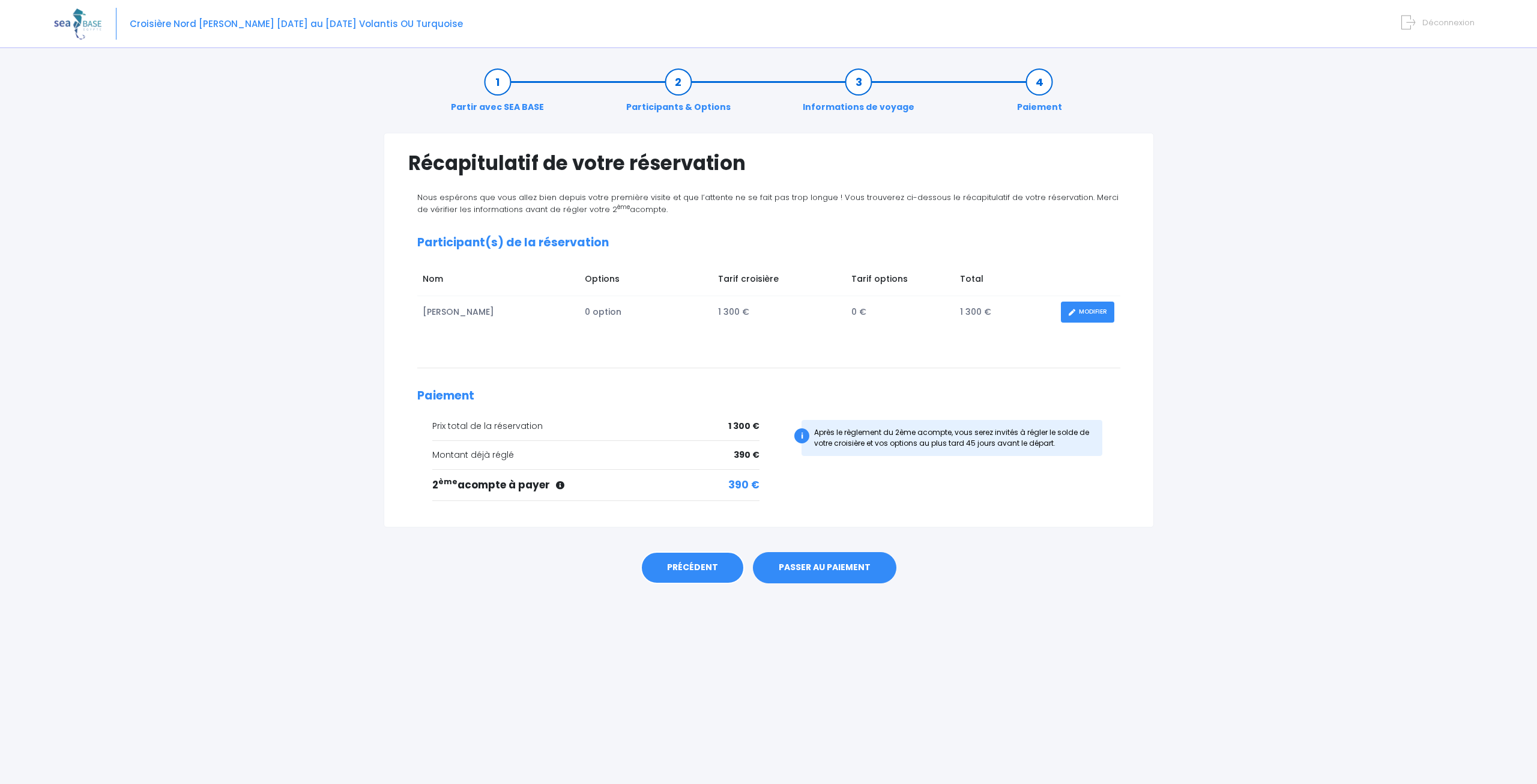
click at [698, 560] on link "PRÉCÉDENT" at bounding box center [692, 568] width 104 height 33
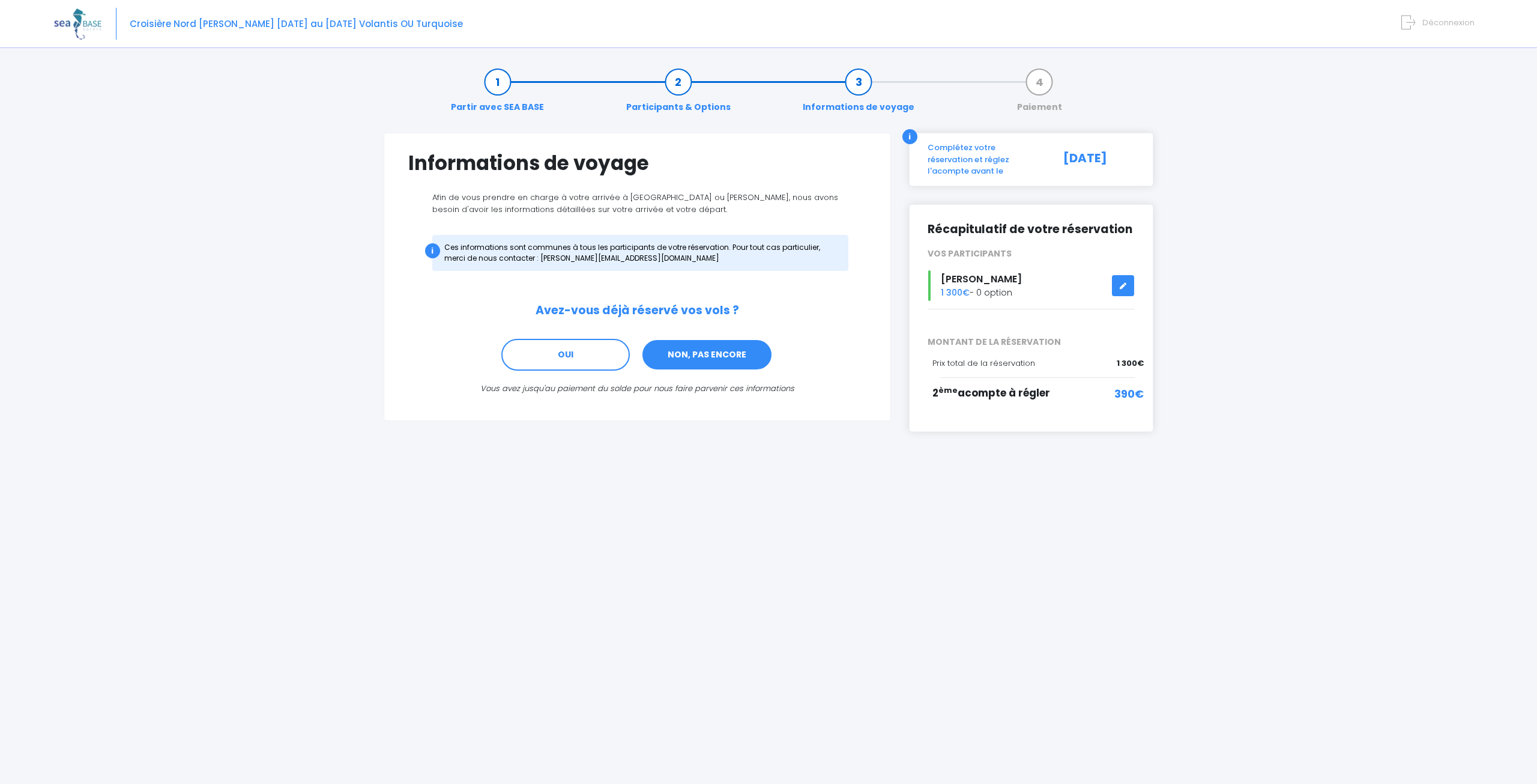
click at [720, 360] on link "NON, PAS ENCORE" at bounding box center [707, 355] width 131 height 33
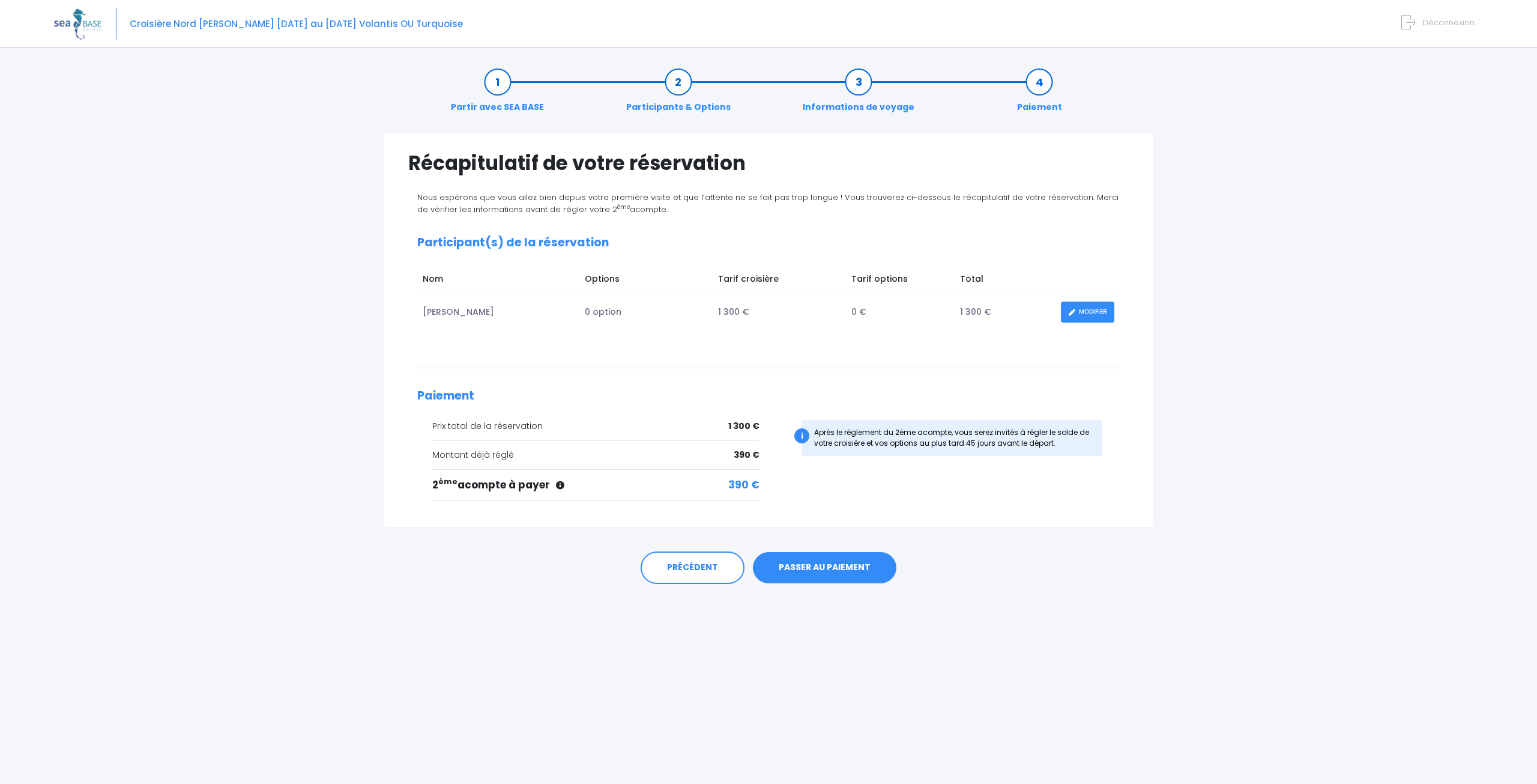
click at [811, 579] on link "PASSER AU PAIEMENT" at bounding box center [825, 567] width 143 height 31
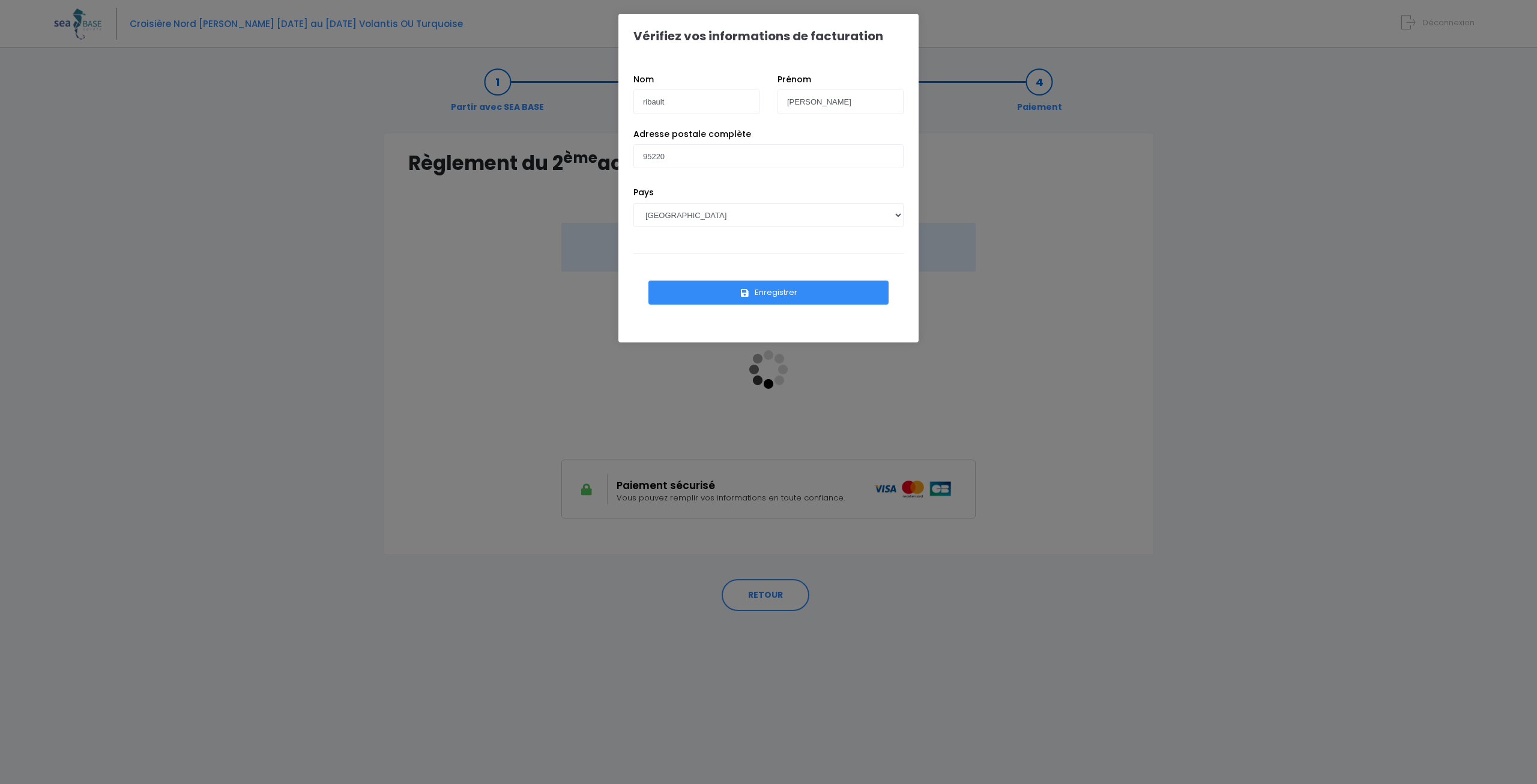
click at [818, 285] on button "Enregistrer" at bounding box center [768, 292] width 240 height 24
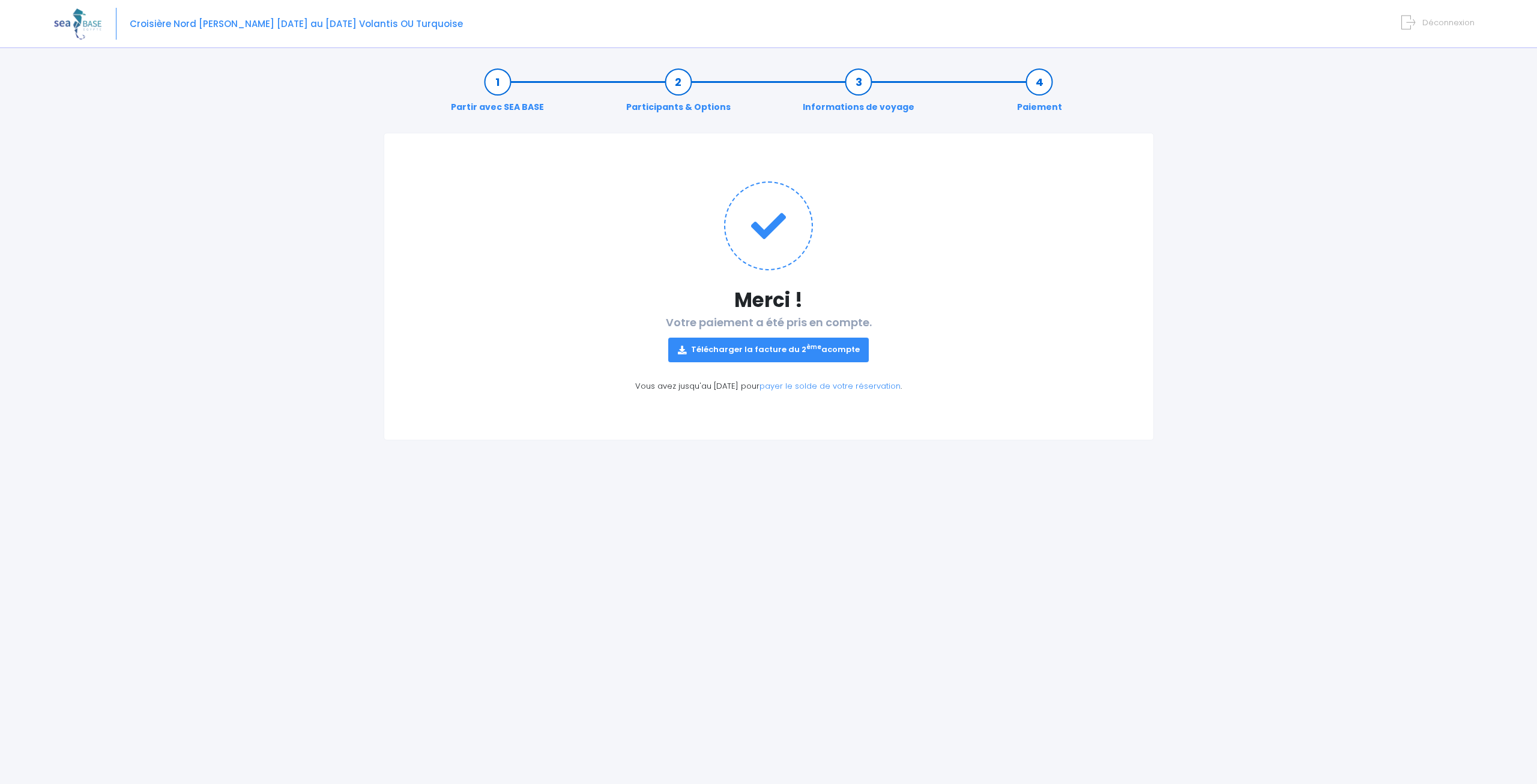
click at [783, 363] on div "Merci ! Votre paiement a été pris en compte. Télécharger la facture du 2 ème ac…" at bounding box center [769, 286] width 771 height 307
click at [782, 355] on link "Télécharger la facture du 2 ème acompte" at bounding box center [769, 349] width 201 height 24
